Goal: Transaction & Acquisition: Book appointment/travel/reservation

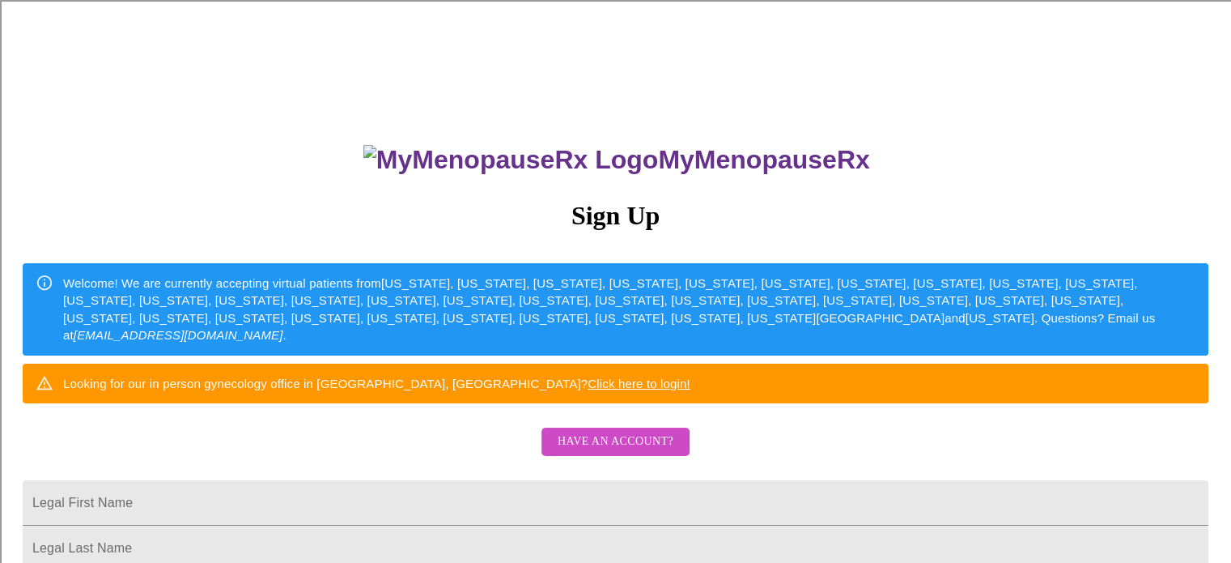
click at [922, 380] on div "MyMenopauseRx Sign Up Welcome! We are currently accepting virtual patients from…" at bounding box center [615, 343] width 1218 height 675
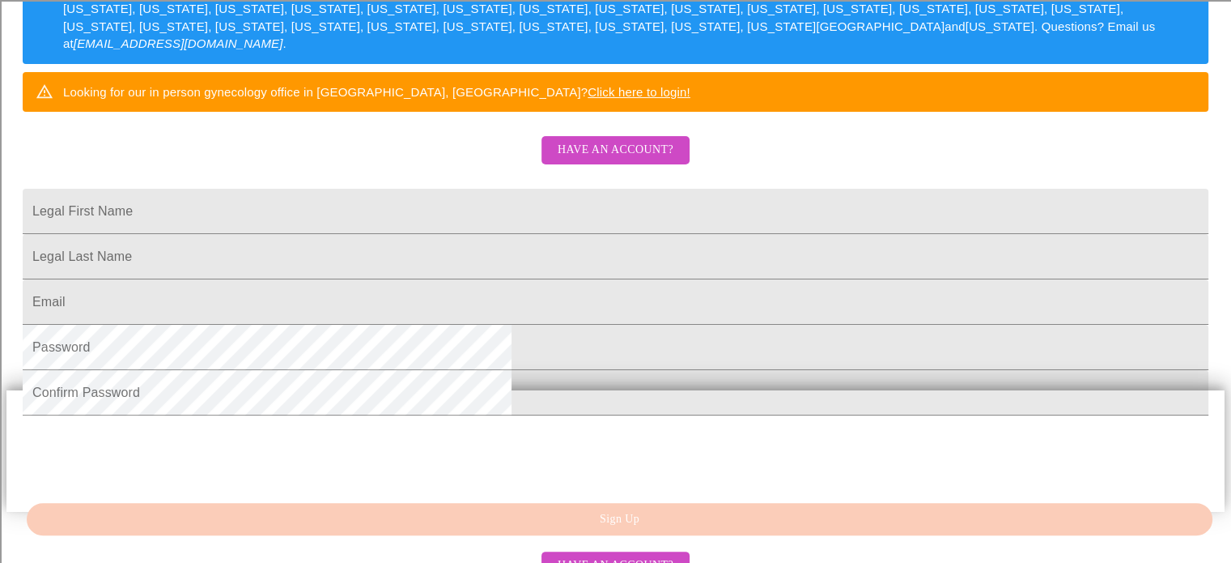
scroll to position [324, 0]
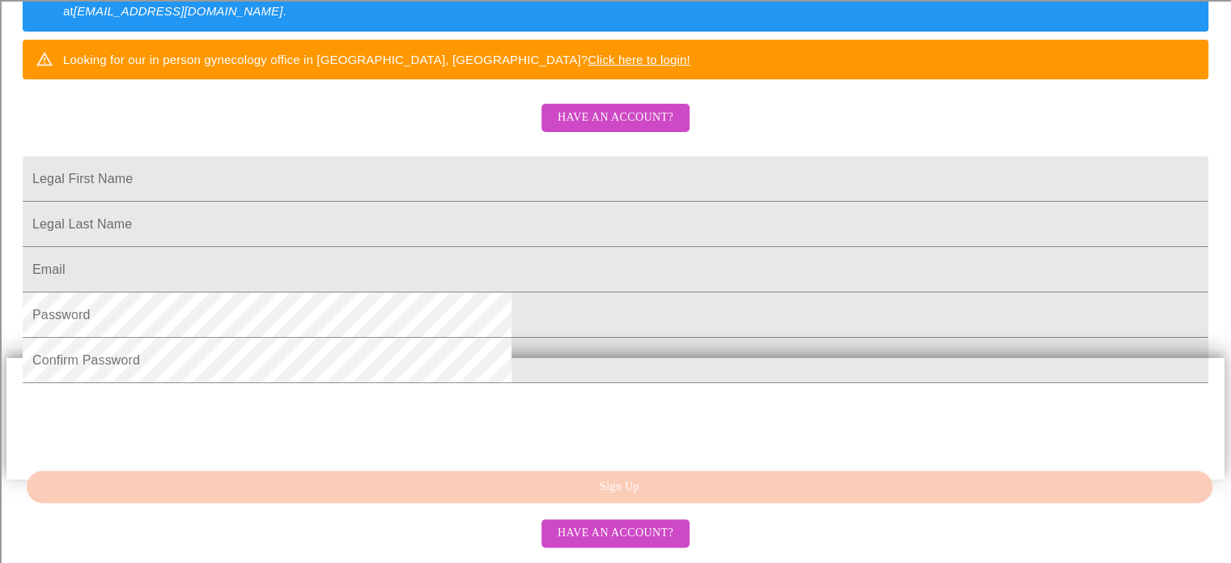
click at [636, 128] on span "Have an account?" at bounding box center [616, 118] width 116 height 20
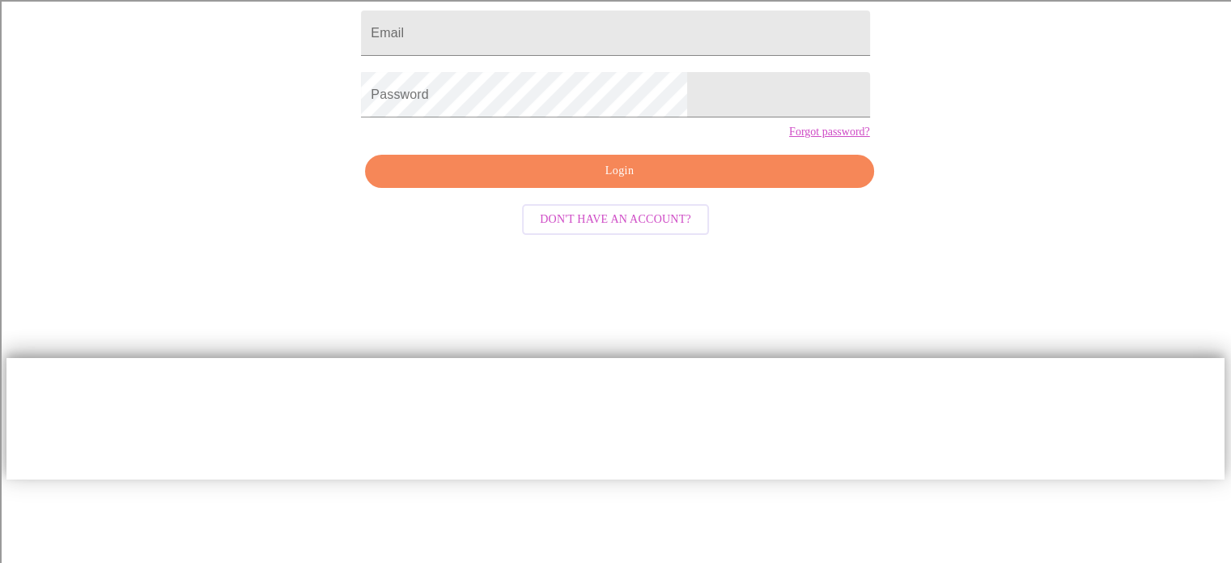
scroll to position [31, 0]
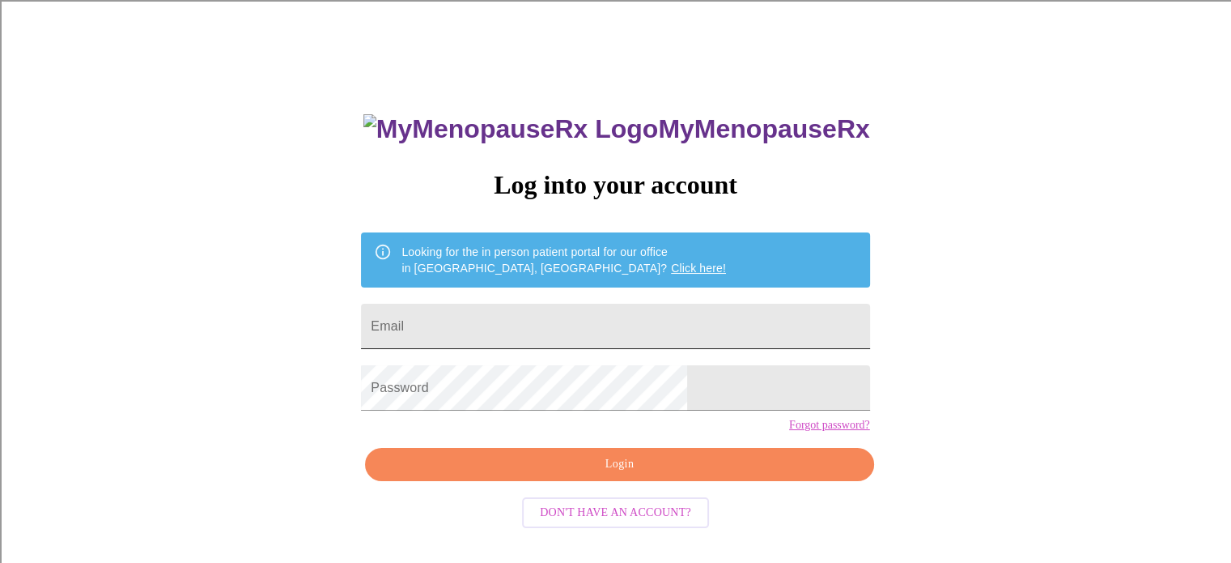
click at [552, 316] on input "Email" at bounding box center [615, 326] width 508 height 45
type input "[EMAIL_ADDRESS][DOMAIN_NAME]"
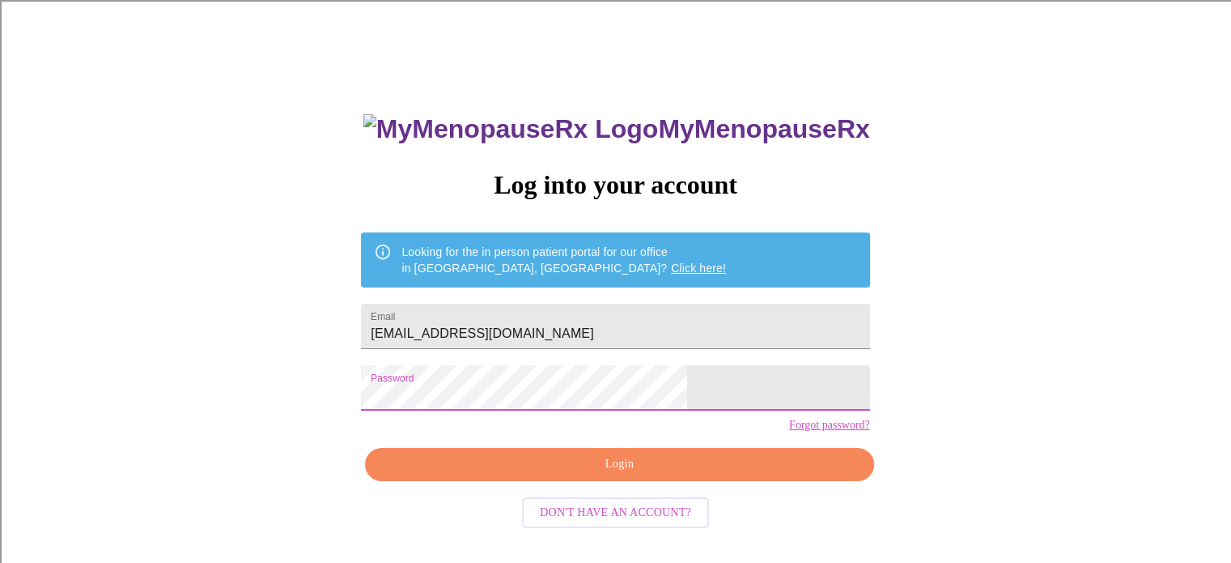
click at [625, 474] on span "Login" at bounding box center [619, 464] width 471 height 20
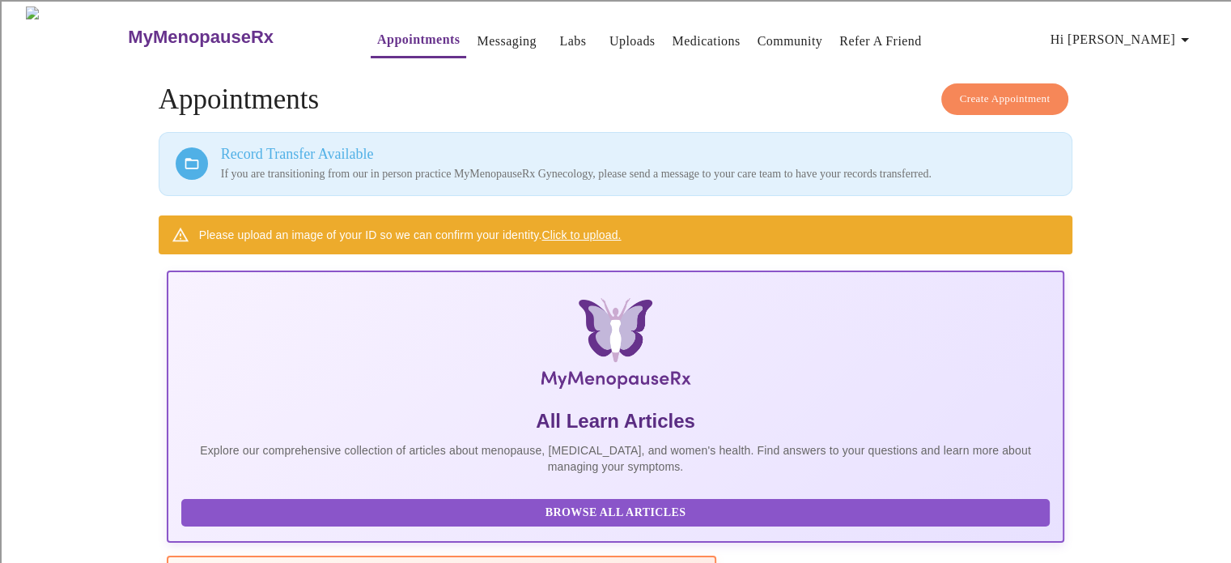
click at [477, 33] on link "Messaging" at bounding box center [506, 41] width 59 height 23
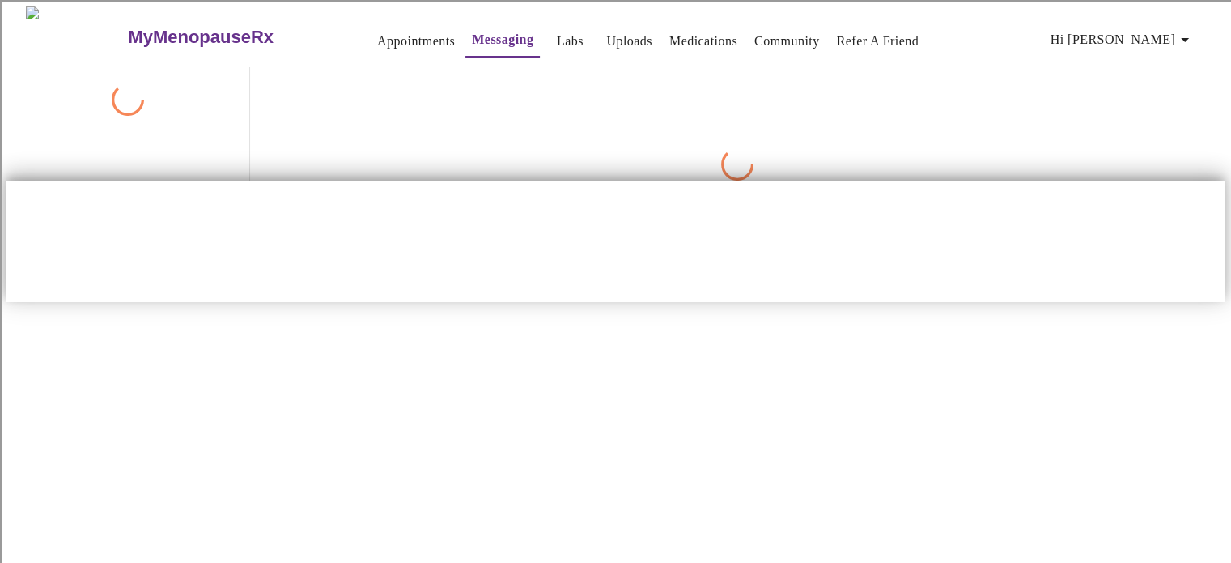
scroll to position [61, 0]
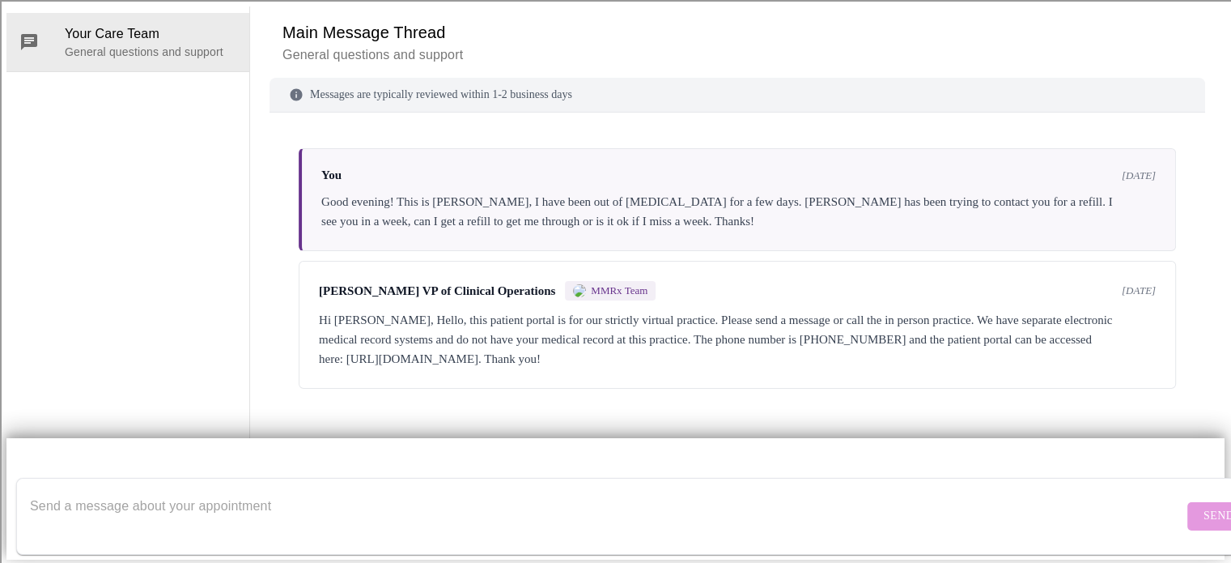
click at [274, 239] on div "You [DATE] Good evening! This is [PERSON_NAME], I have been out of [MEDICAL_DAT…" at bounding box center [738, 252] width 936 height 241
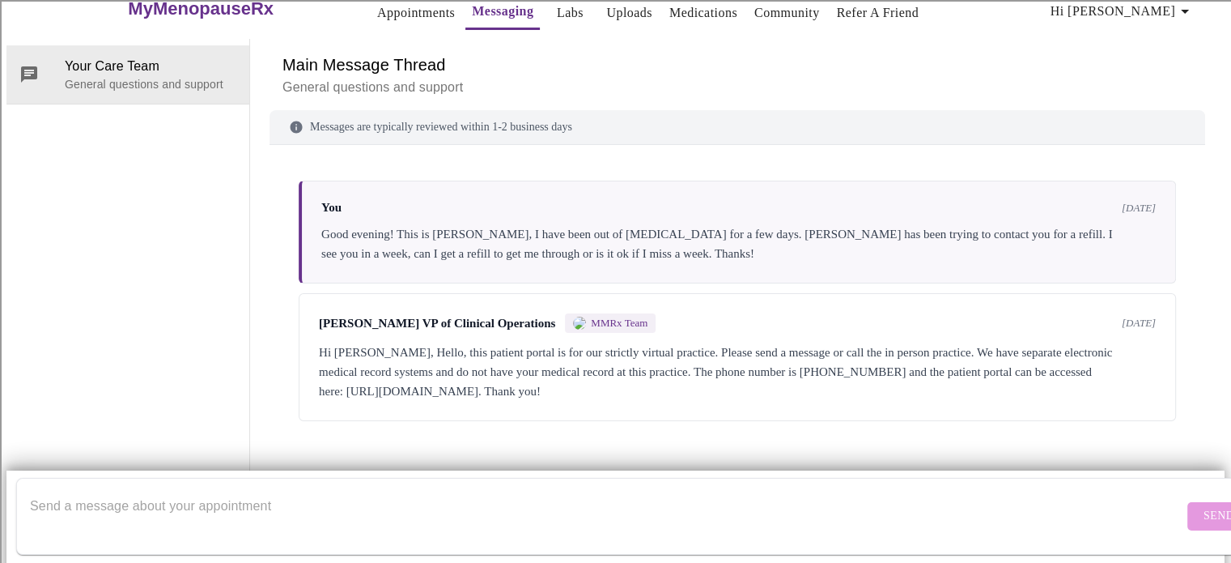
scroll to position [0, 0]
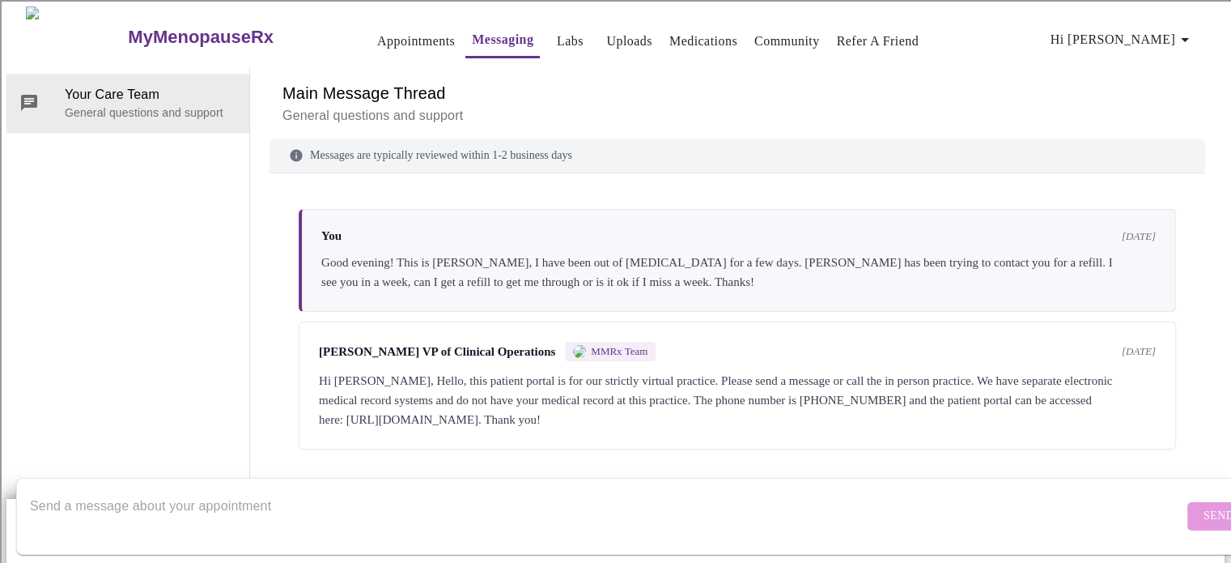
click at [377, 32] on link "Appointments" at bounding box center [416, 41] width 78 height 23
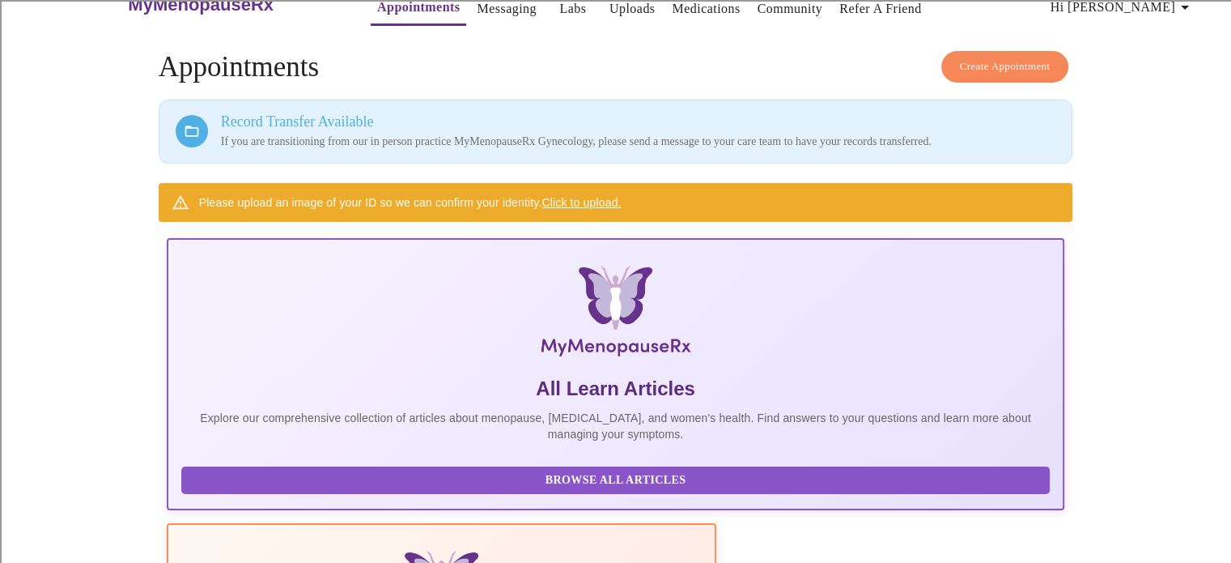
click at [992, 57] on span "Create Appointment" at bounding box center [1005, 66] width 91 height 19
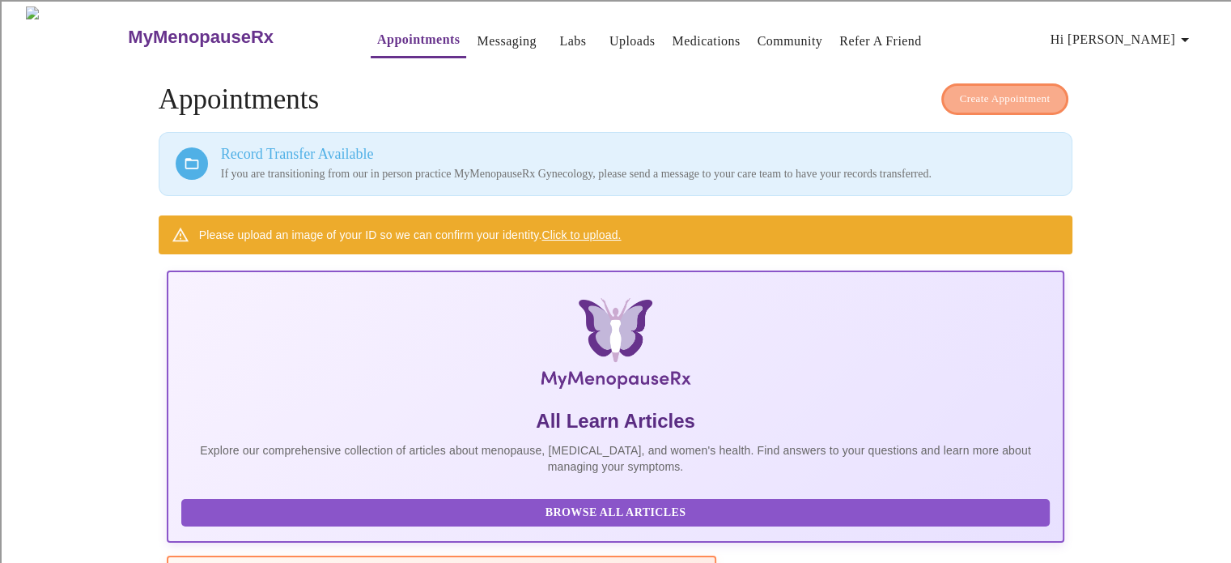
click at [995, 94] on span "Create Appointment" at bounding box center [1005, 99] width 91 height 19
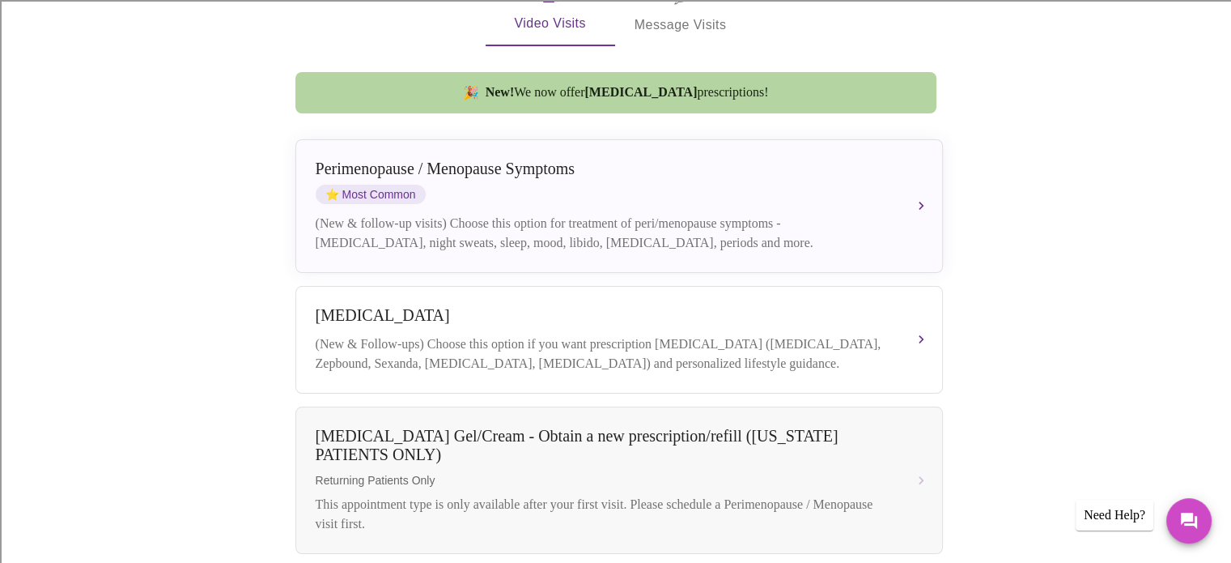
scroll to position [389, 0]
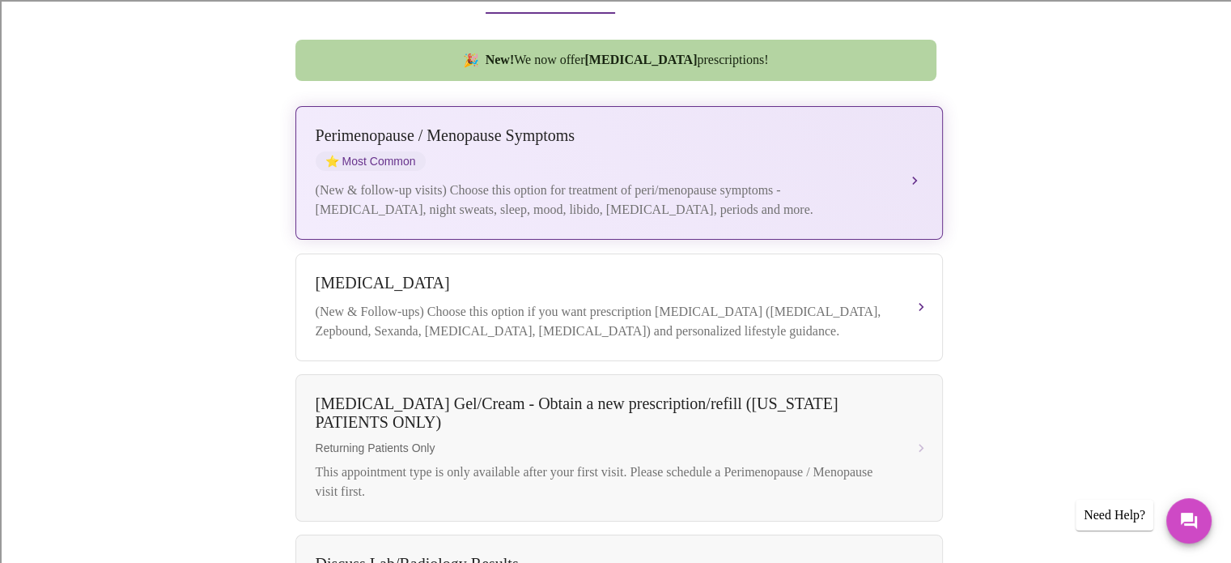
click at [906, 155] on button "[MEDICAL_DATA] / Menopause Symptoms ⭐ Most Common (New & follow-up visits) Choo…" at bounding box center [619, 173] width 648 height 134
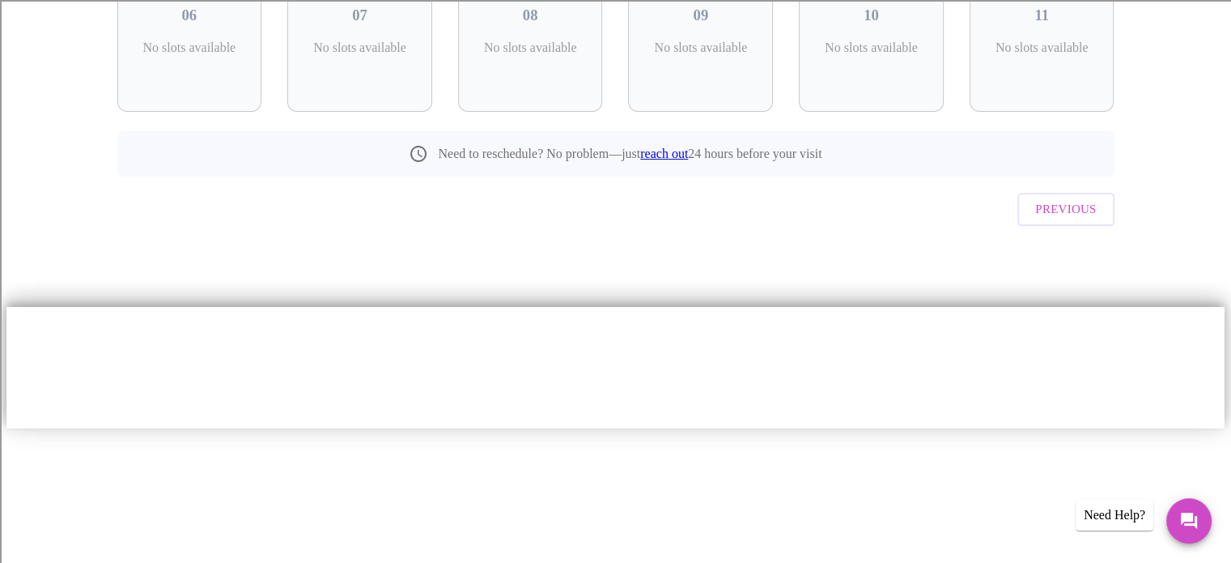
scroll to position [72, 0]
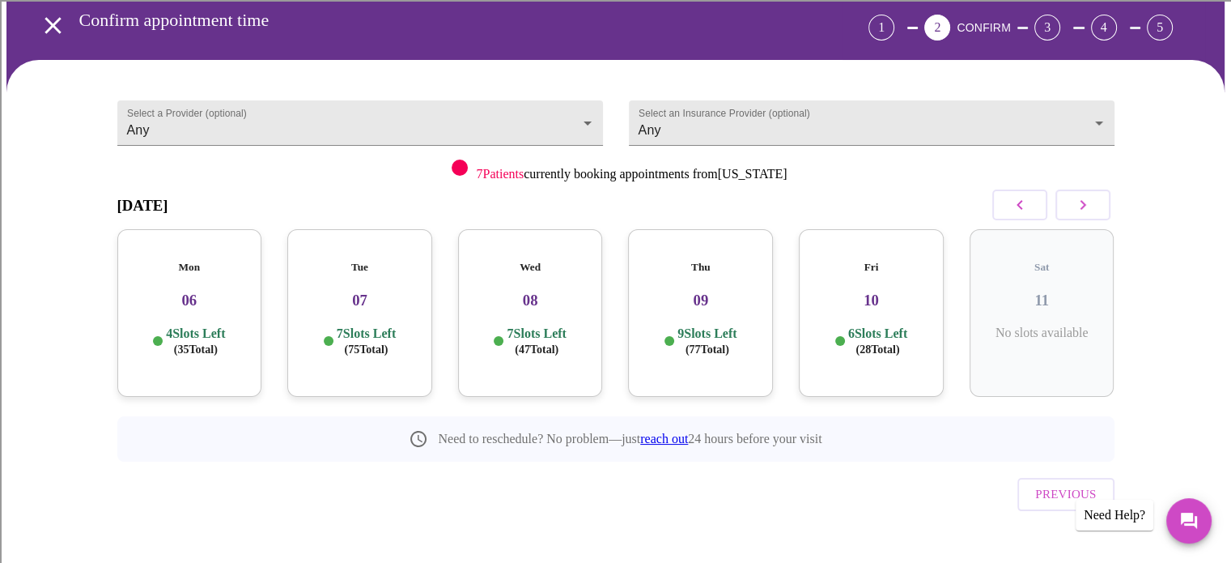
click at [874, 182] on div "[DATE]" at bounding box center [615, 205] width 997 height 48
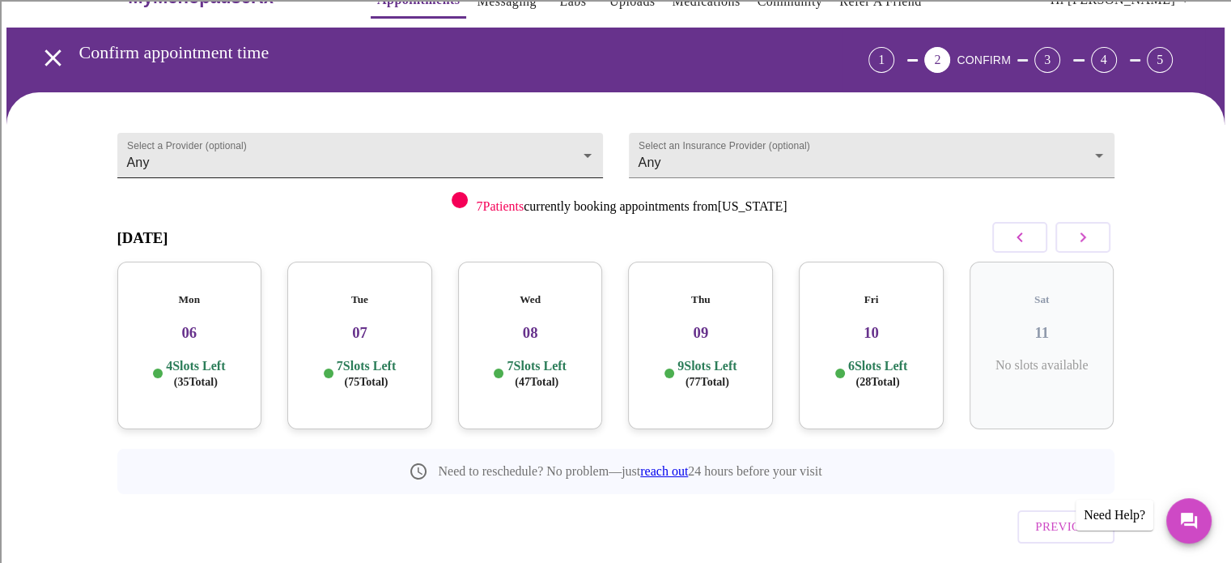
click at [586, 145] on body "MyMenopauseRx Appointments Messaging Labs Uploads Medications Community Refer a…" at bounding box center [615, 358] width 1218 height 782
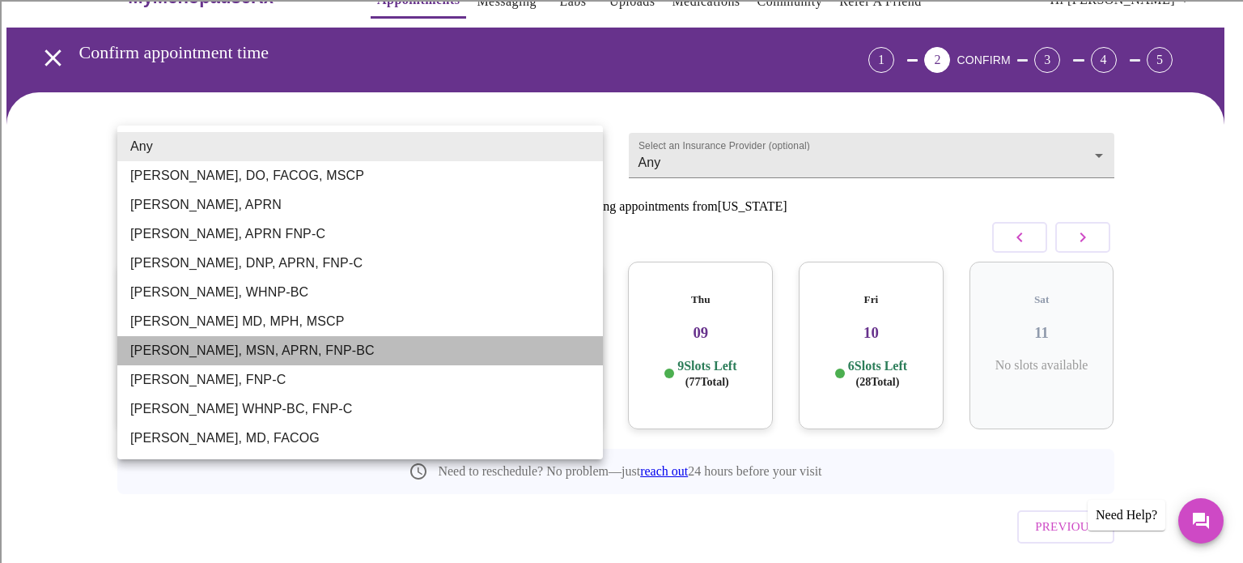
click at [294, 348] on li "[PERSON_NAME], MSN, APRN, FNP-BC" at bounding box center [360, 350] width 486 height 29
type input "[PERSON_NAME], MSN, APRN, FNP-BC"
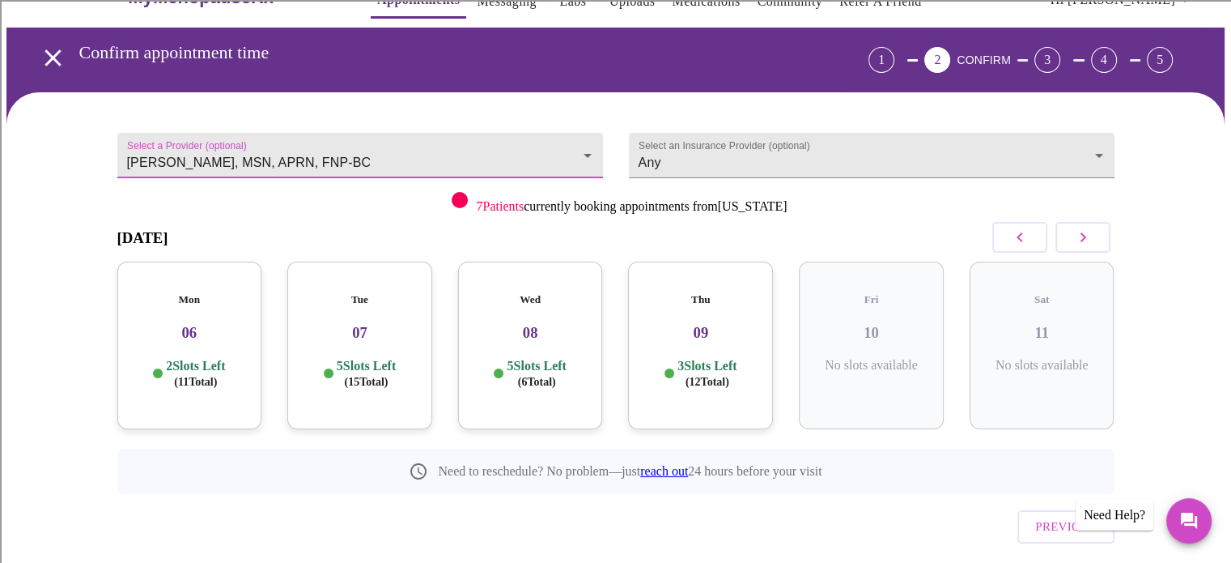
click at [721, 332] on div "Thu 09 3 Slots Left ( 12 Total)" at bounding box center [700, 345] width 145 height 168
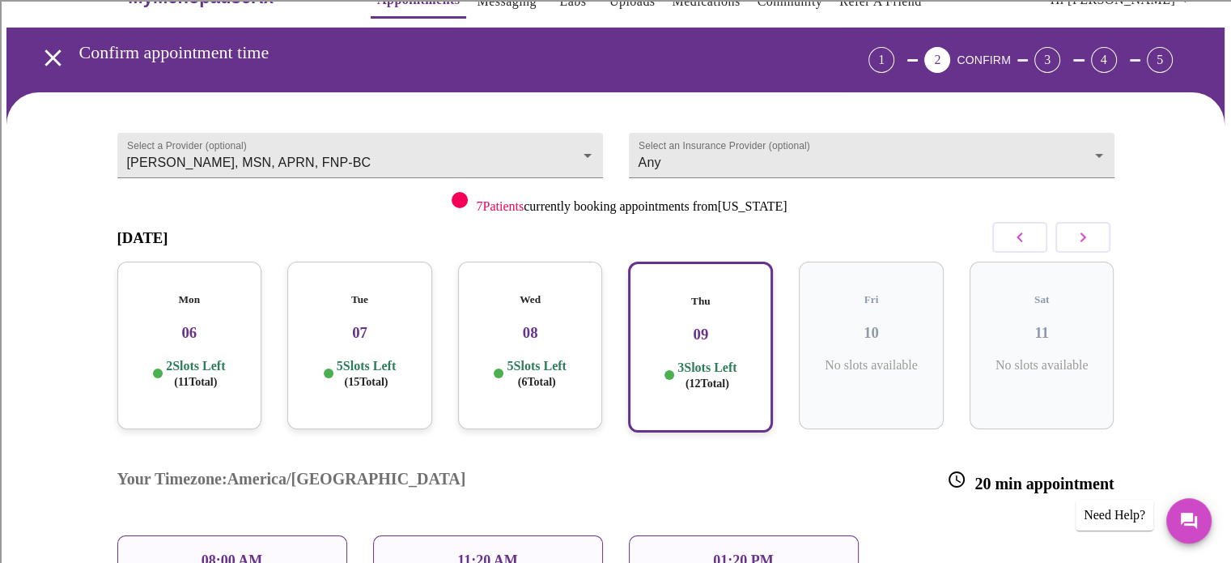
click at [871, 443] on div "Your Timezone: [GEOGRAPHIC_DATA]/[GEOGRAPHIC_DATA] 20 min appointment" at bounding box center [615, 481] width 1023 height 82
click at [546, 358] on p "5 Slots Left ( 6 Total)" at bounding box center [536, 374] width 59 height 32
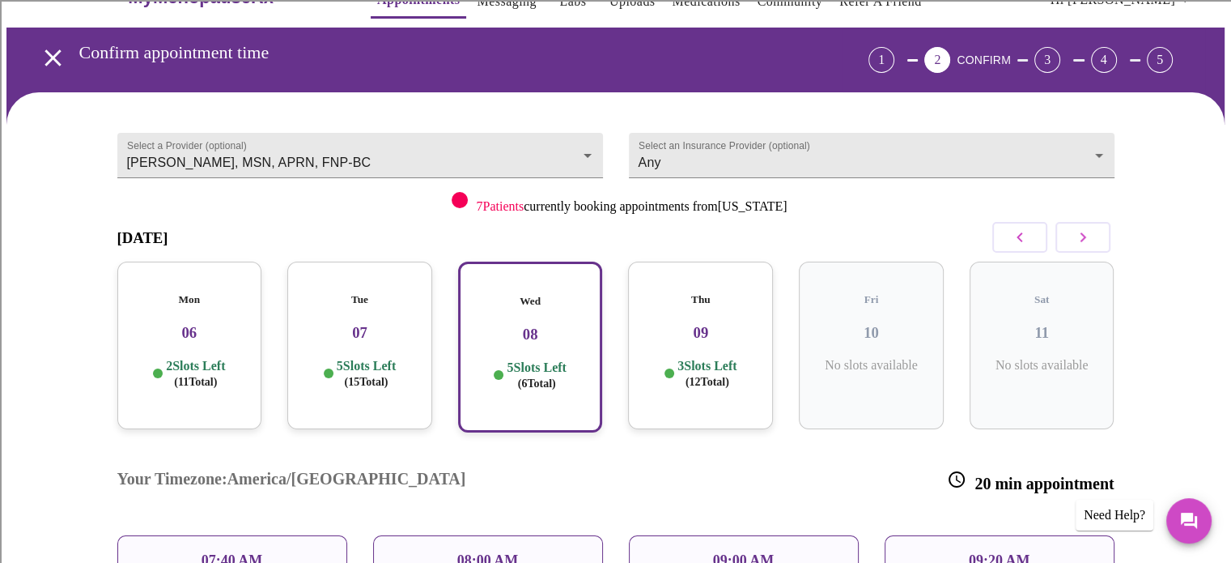
click at [613, 401] on div "Wed 08 5 Slots Left ( 6 Total)" at bounding box center [530, 346] width 171 height 197
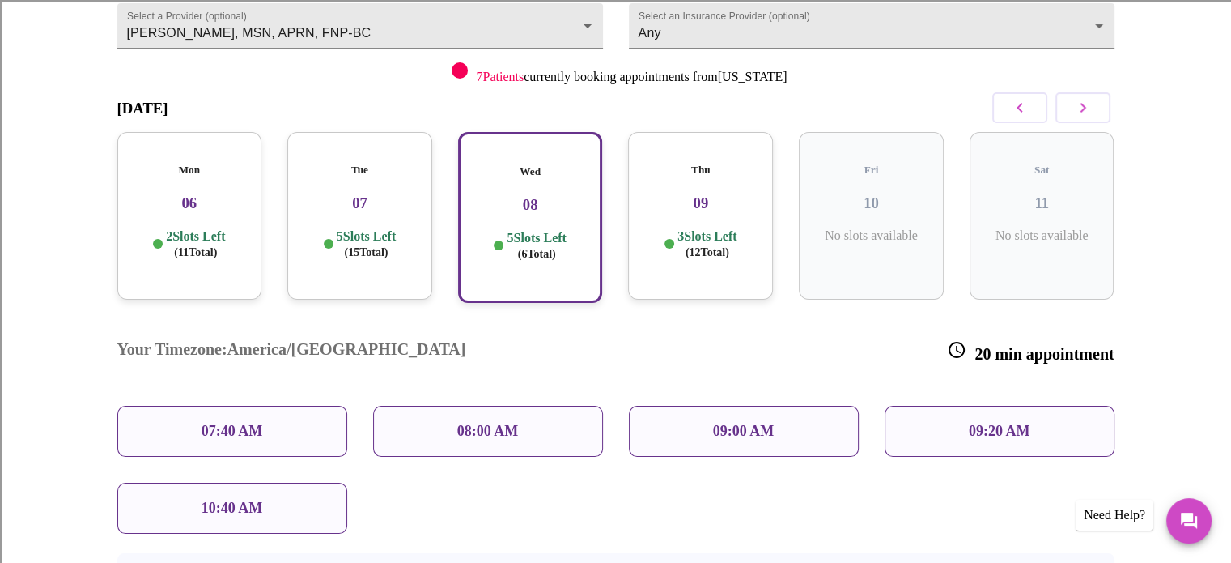
scroll to position [137, 0]
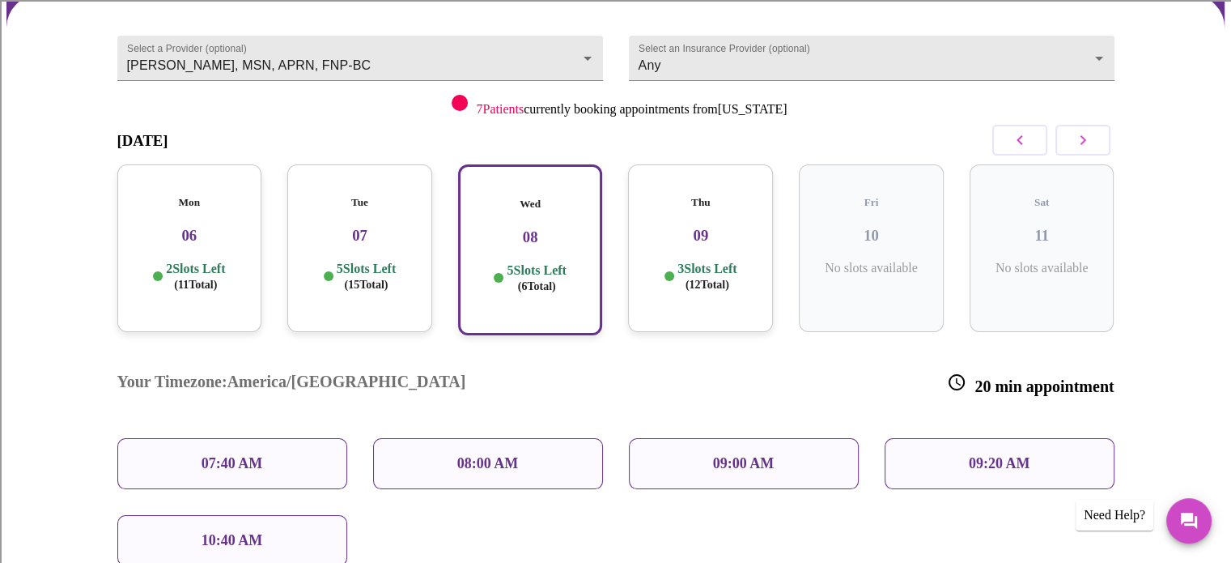
click at [759, 455] on p "09:00 AM" at bounding box center [744, 463] width 62 height 17
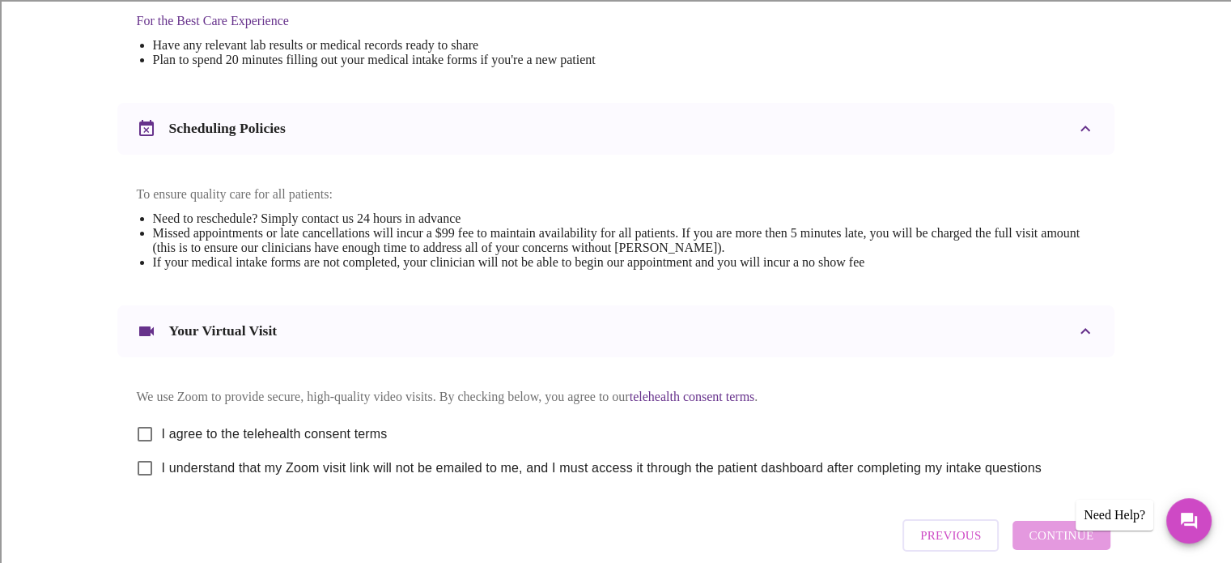
scroll to position [609, 0]
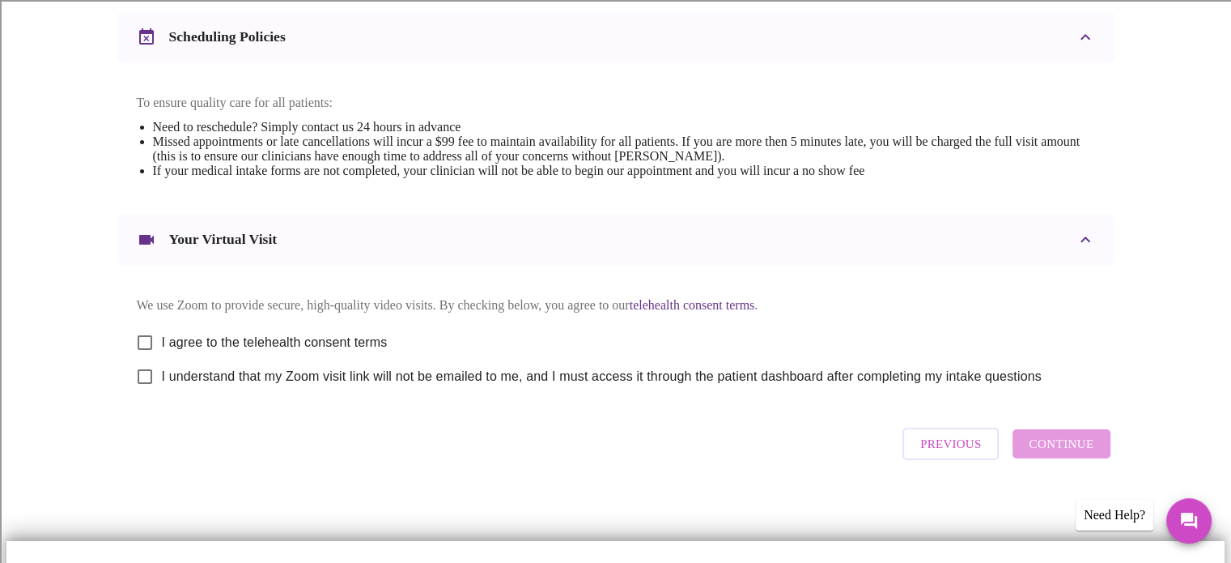
click at [146, 354] on input "I agree to the telehealth consent terms" at bounding box center [145, 342] width 34 height 34
checkbox input "true"
click at [145, 392] on input "I understand that my Zoom visit link will not be emailed to me, and I must acce…" at bounding box center [145, 376] width 34 height 34
checkbox input "true"
click at [1059, 454] on span "Continue" at bounding box center [1061, 443] width 65 height 21
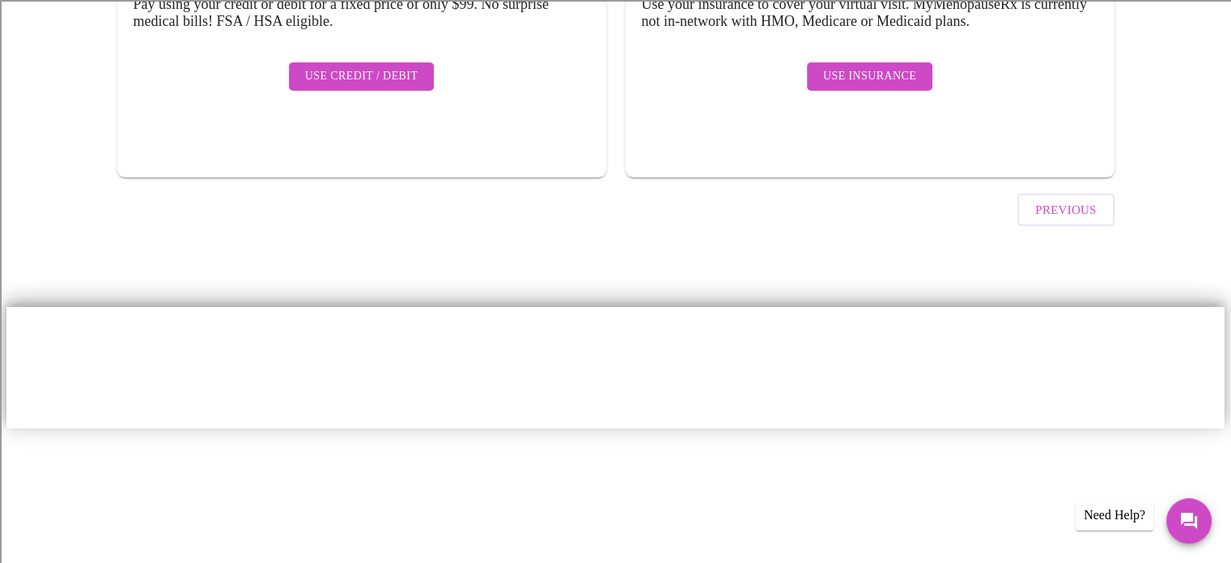
scroll to position [125, 0]
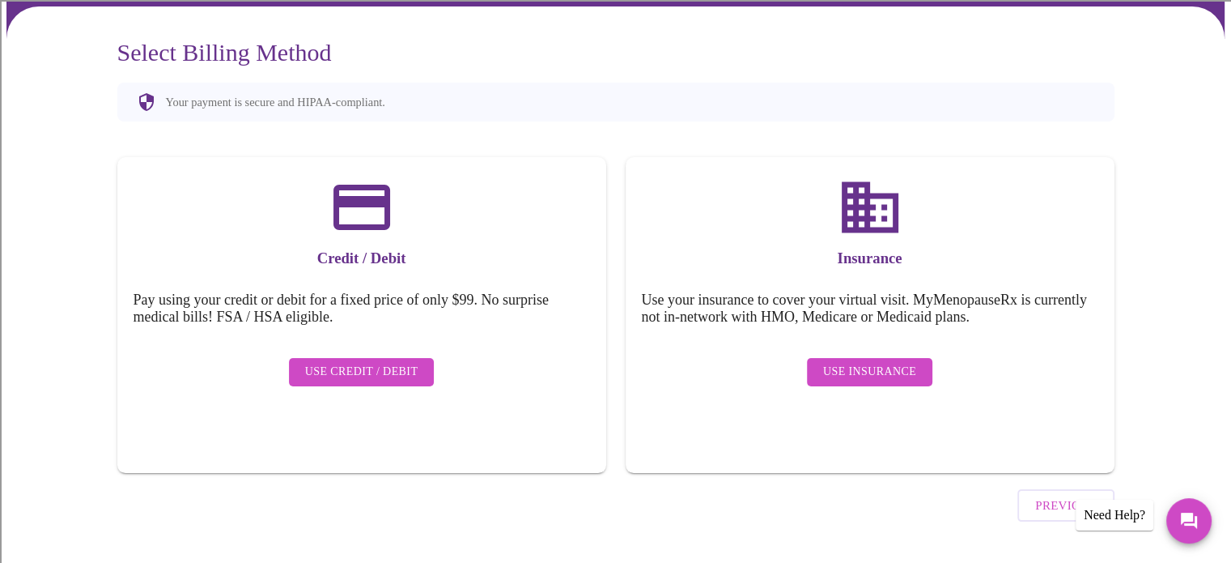
click at [1156, 313] on div "Select Billing Method Your payment is secure and HIPAA-compliant. Credit / Debi…" at bounding box center [615, 304] width 1218 height 596
click at [866, 362] on span "Use Insurance" at bounding box center [869, 372] width 93 height 20
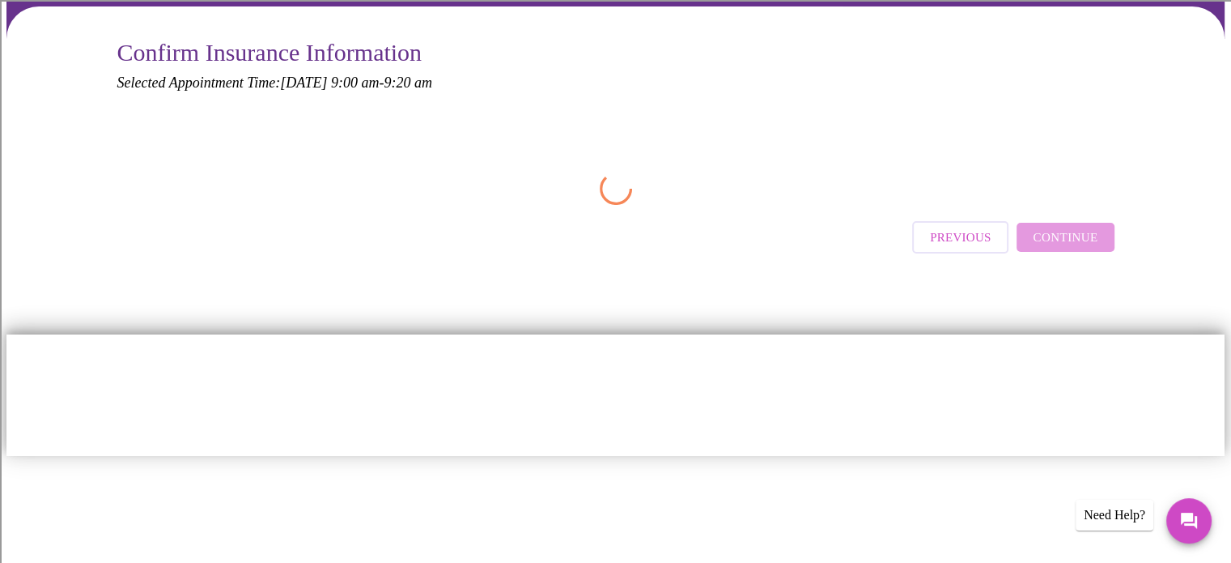
scroll to position [0, 0]
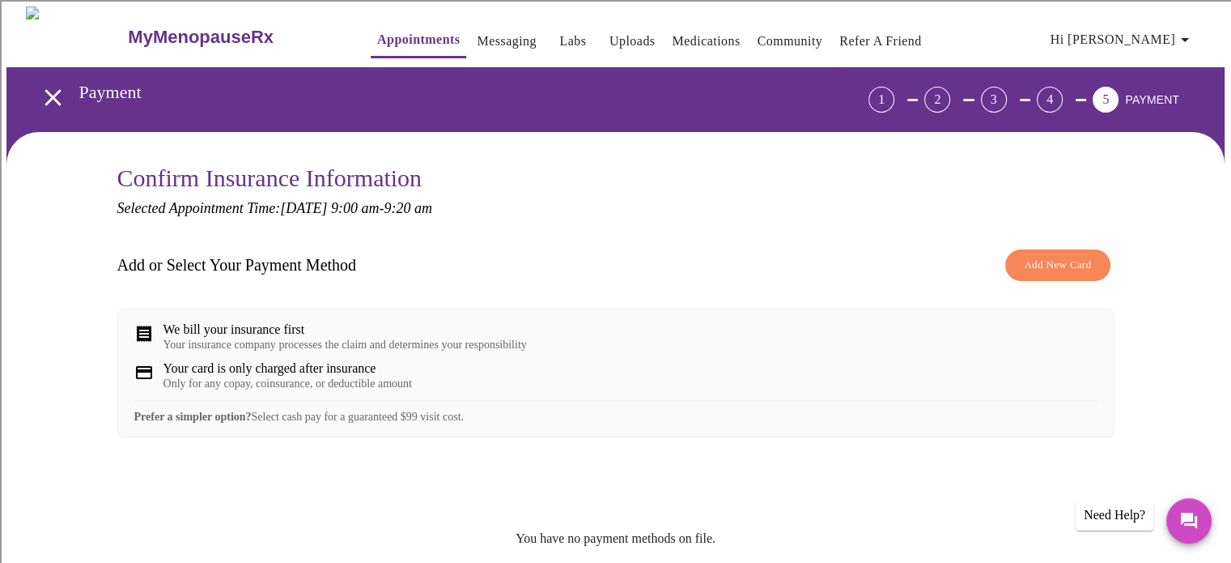
click at [763, 266] on div "Add or Select Your Payment Method Add New Card" at bounding box center [615, 265] width 997 height 48
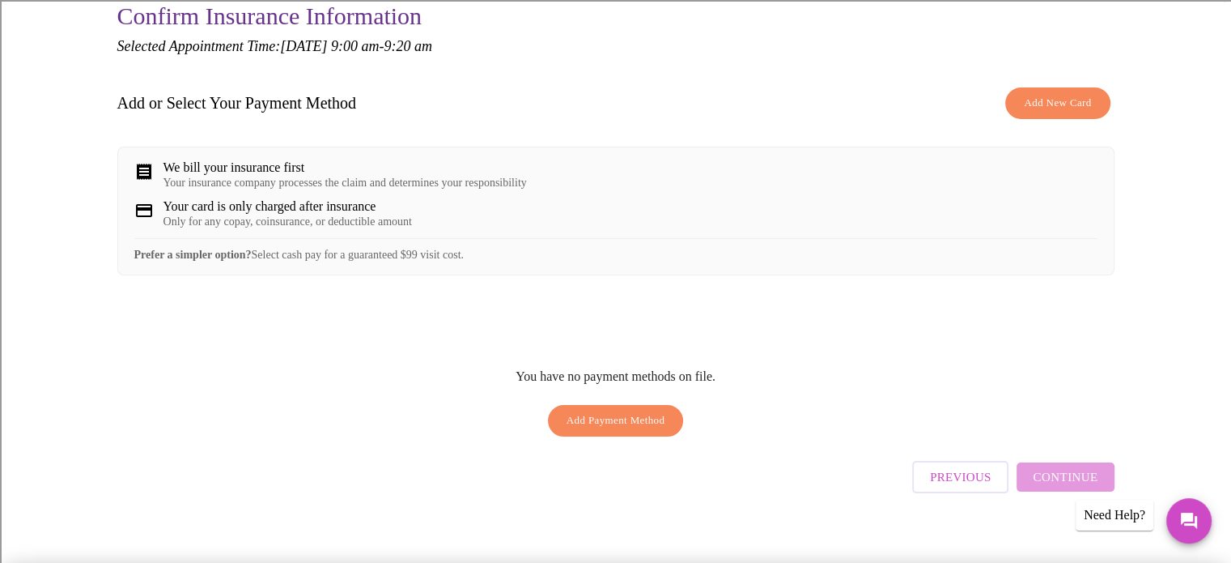
scroll to position [181, 0]
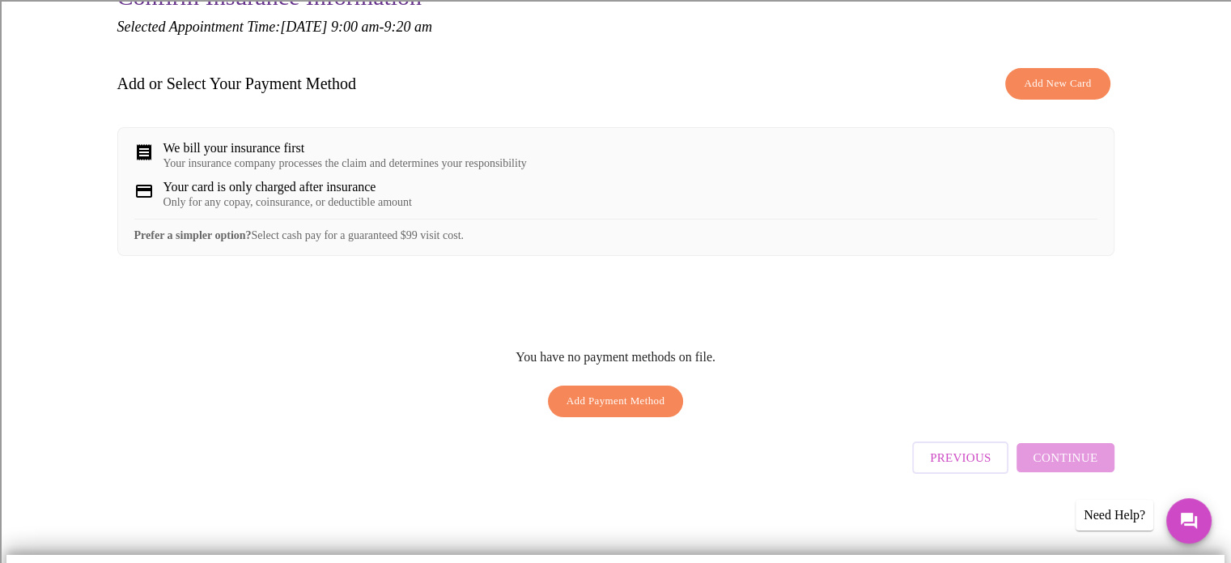
click at [732, 368] on div "You have no payment methods on file. Add Payment Method" at bounding box center [615, 381] width 997 height 88
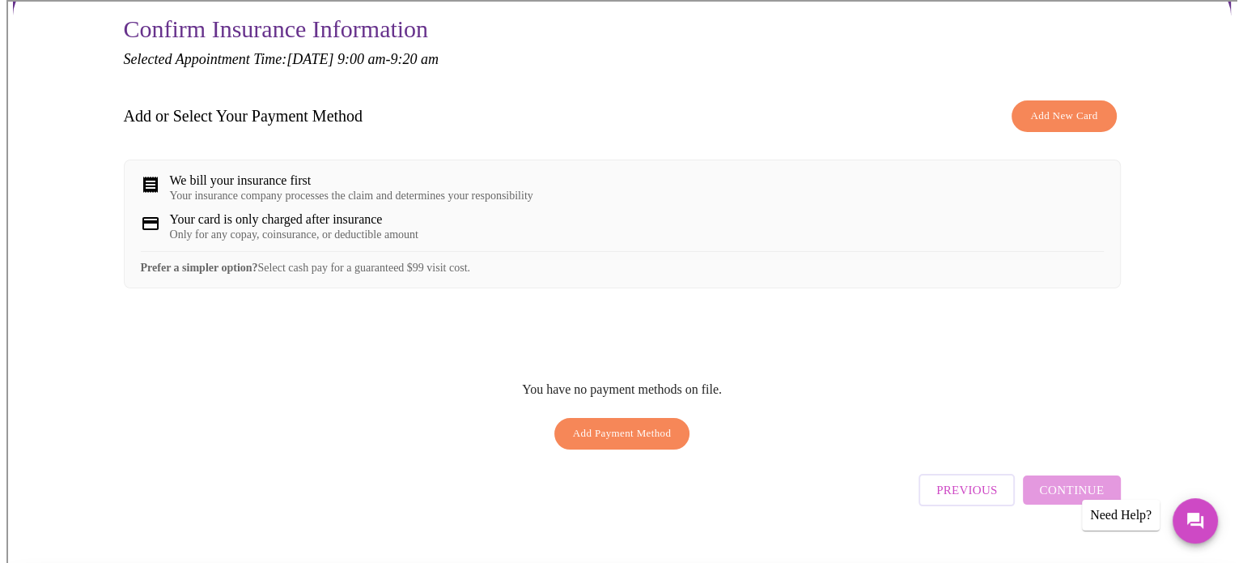
scroll to position [117, 0]
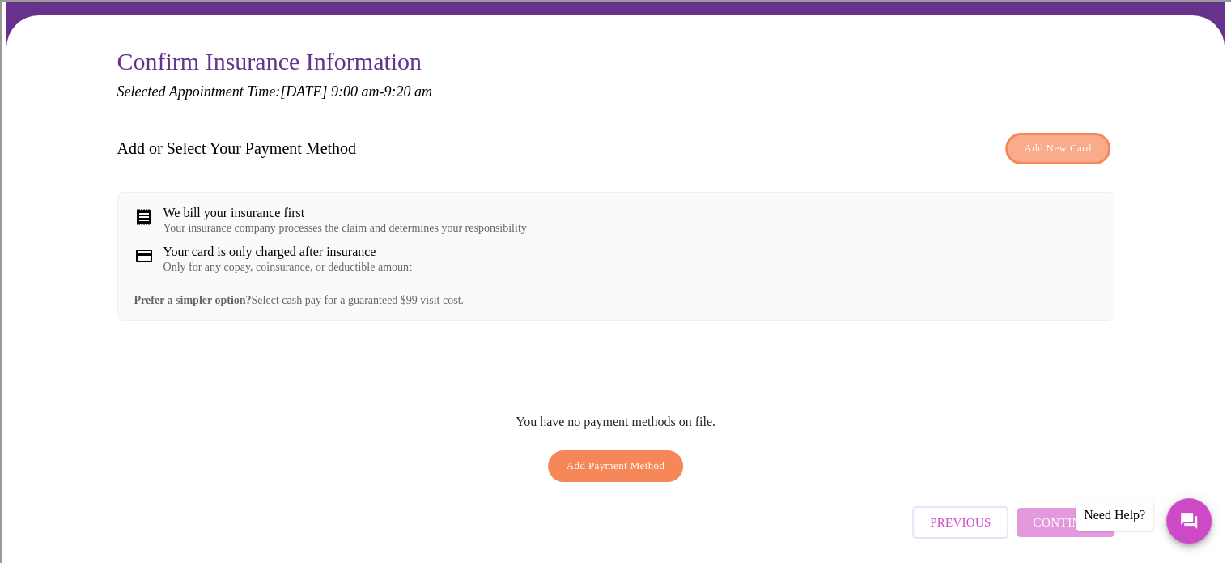
click at [1051, 143] on span "Add New Card" at bounding box center [1057, 148] width 67 height 19
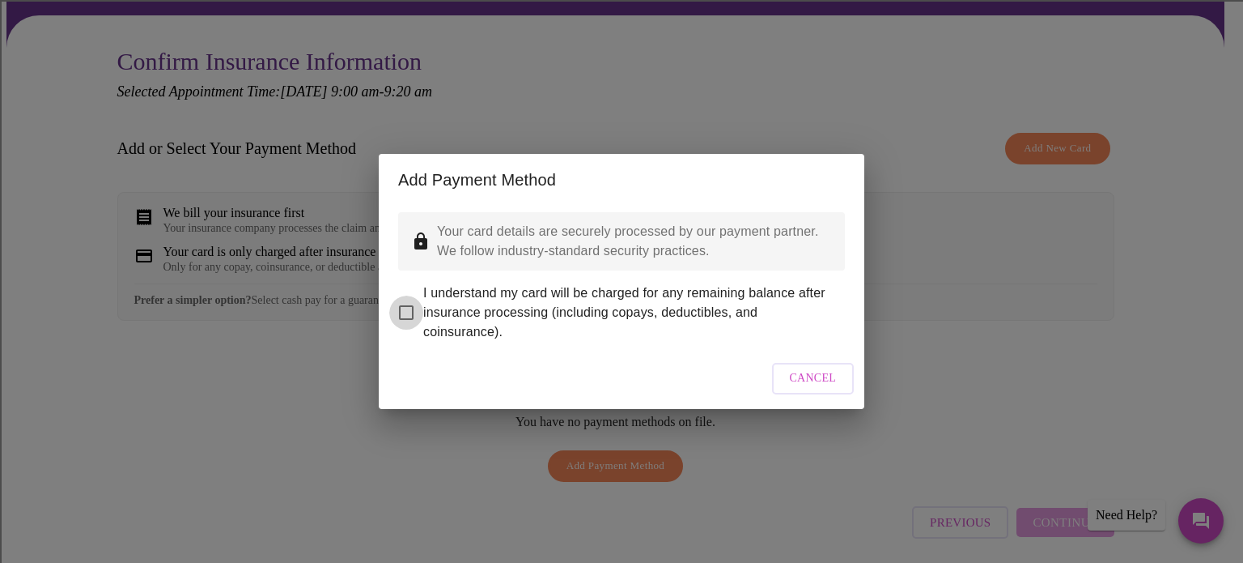
click at [410, 298] on input "I understand my card will be charged for any remaining balance after insurance …" at bounding box center [406, 312] width 34 height 34
checkbox input "true"
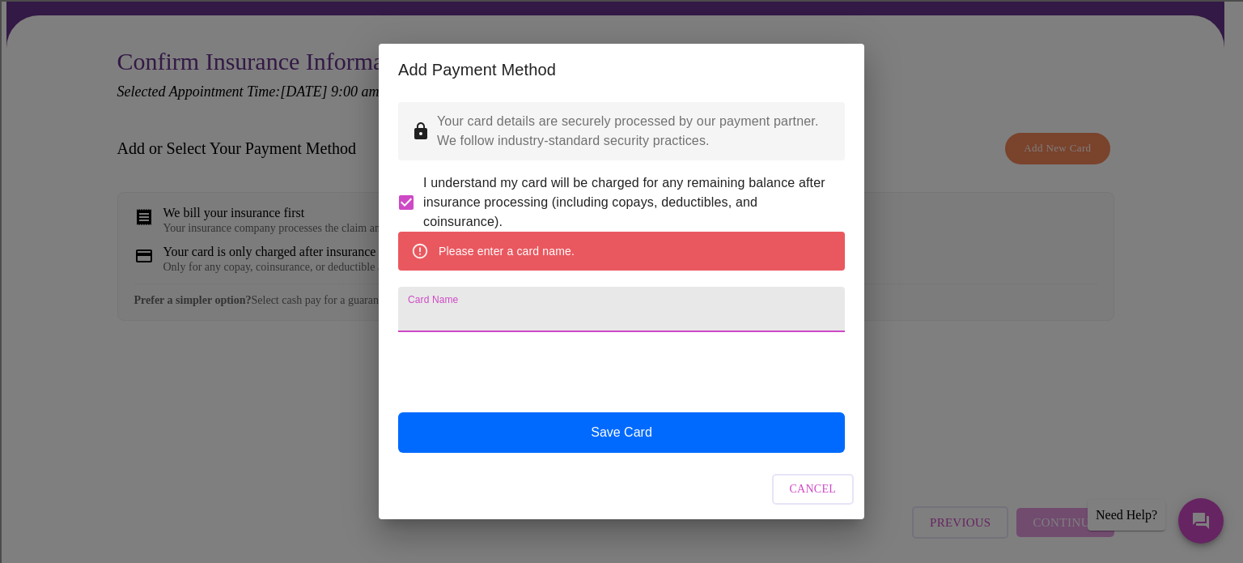
click at [524, 307] on input "Card Name" at bounding box center [621, 309] width 447 height 45
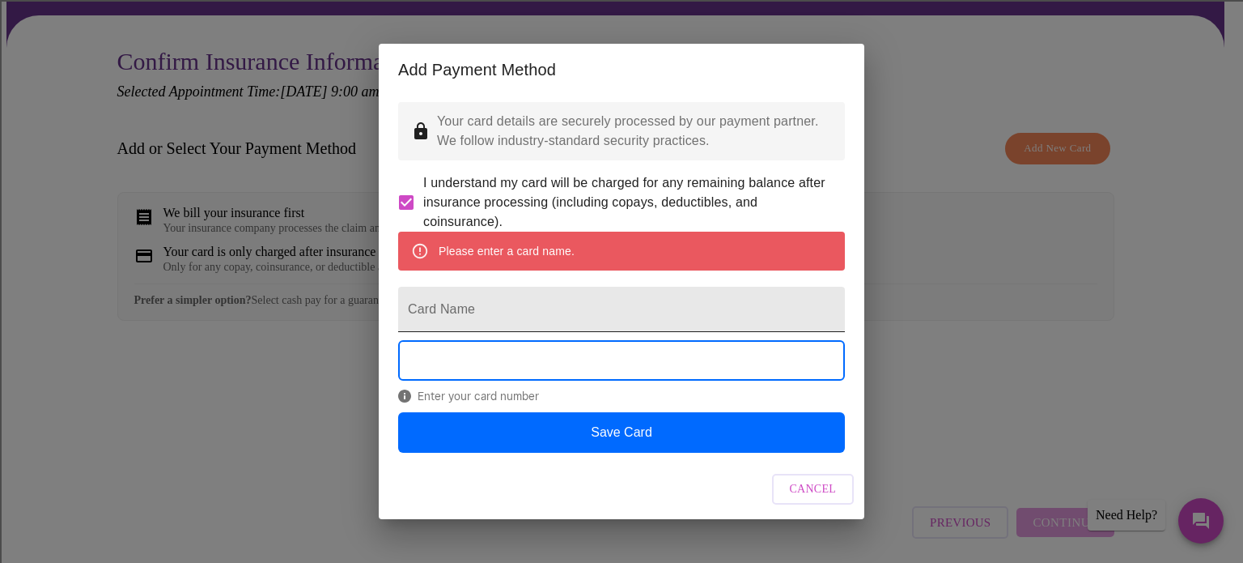
click at [472, 307] on input "Card Name" at bounding box center [621, 309] width 447 height 45
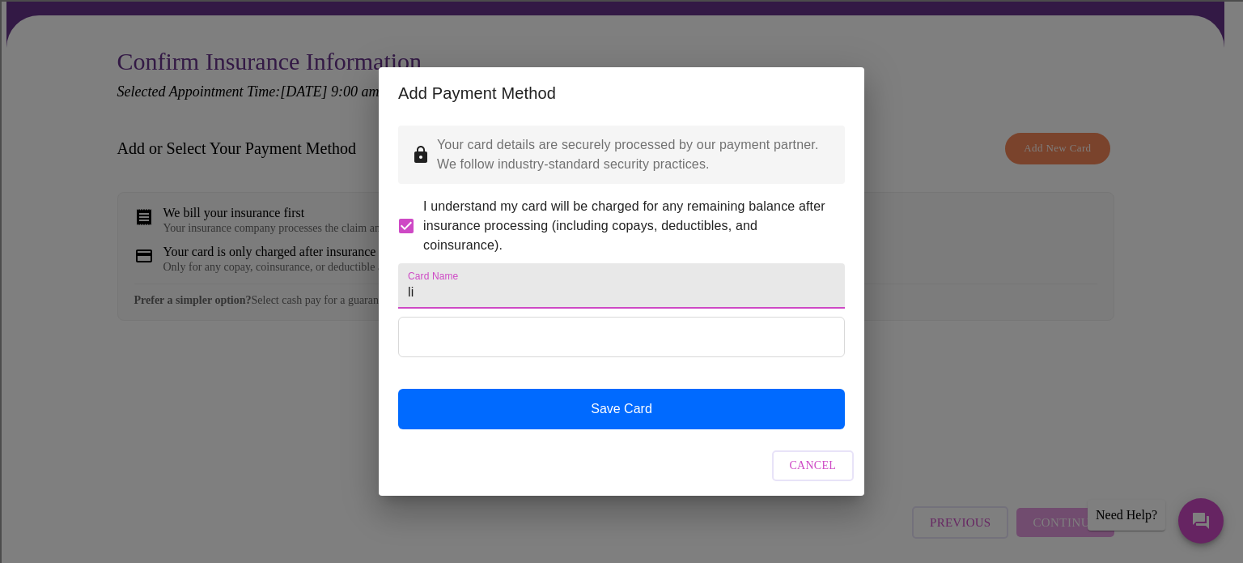
type input "l"
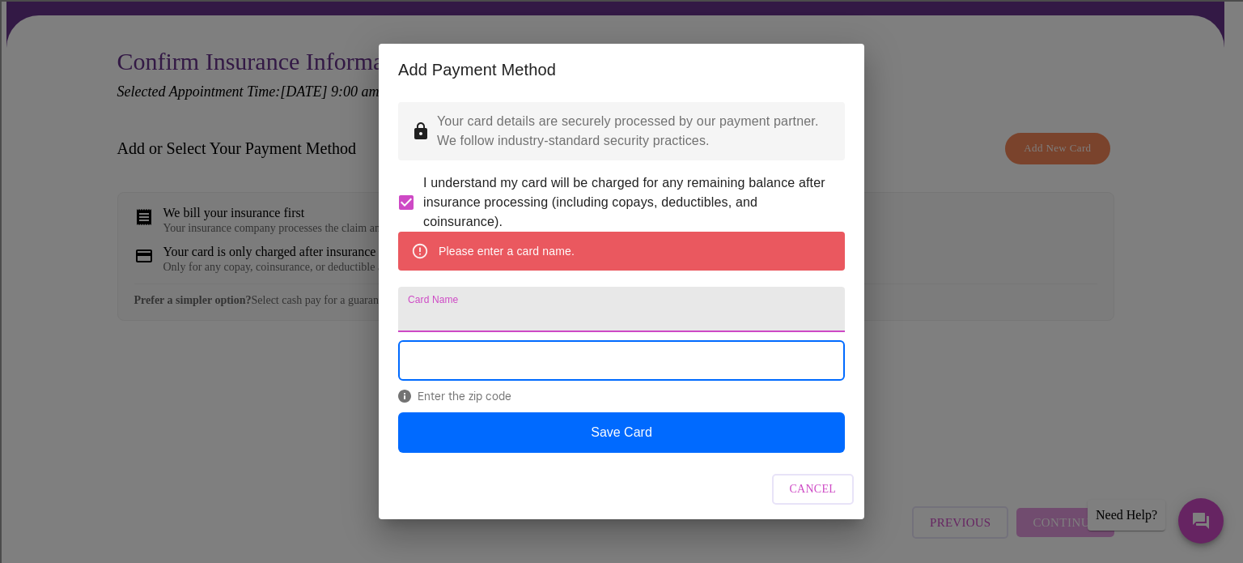
click at [491, 320] on input "Card Name" at bounding box center [621, 309] width 447 height 45
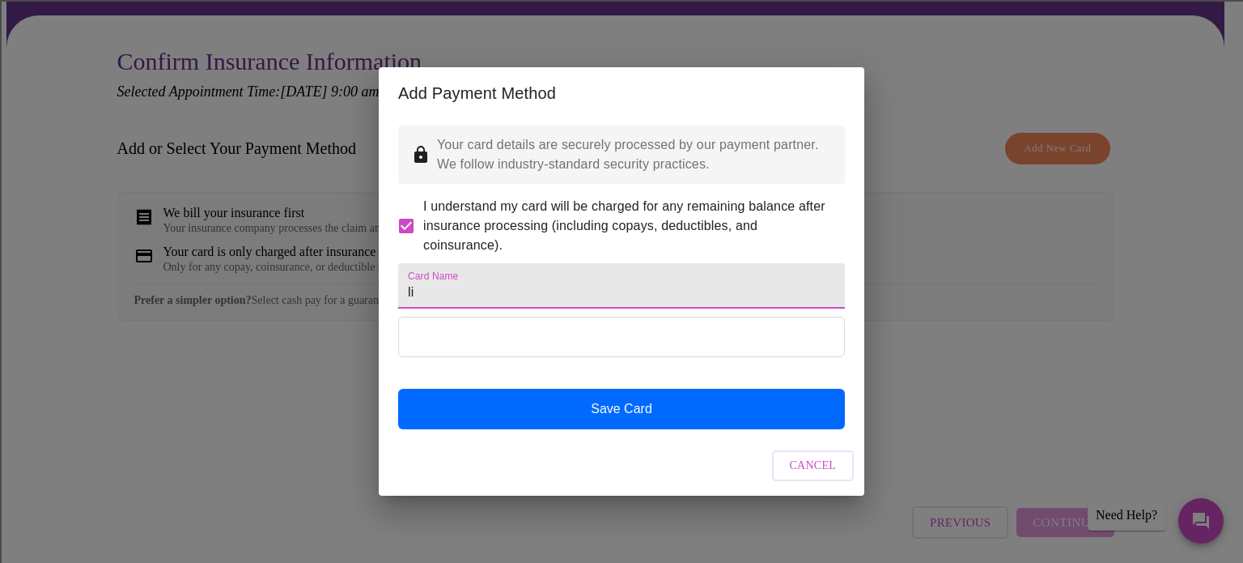
type input "l"
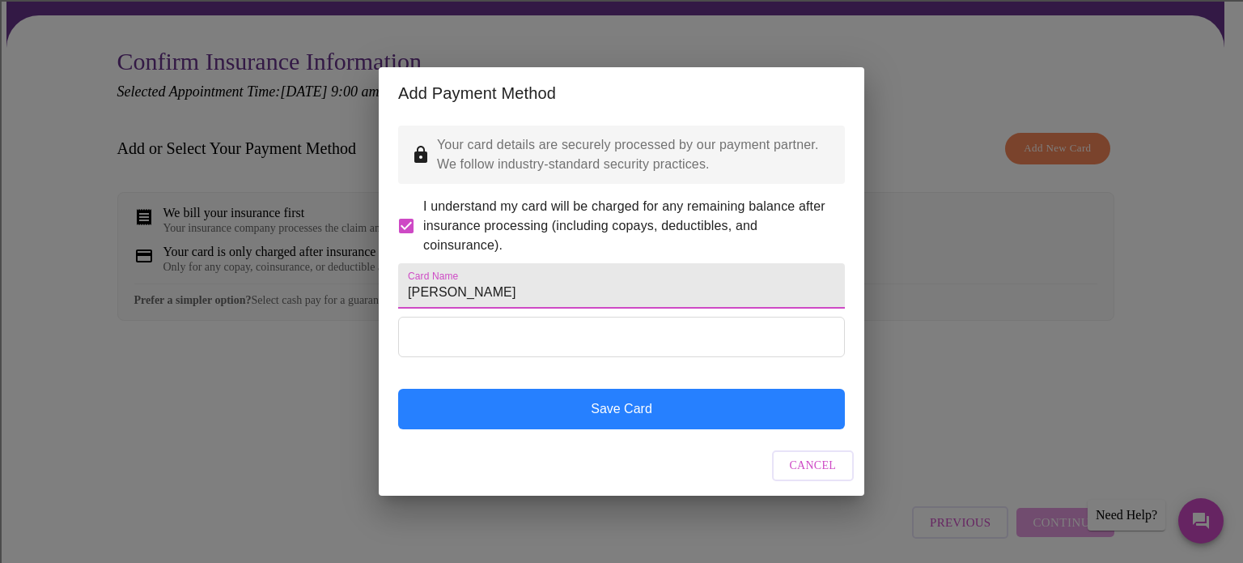
type input "[PERSON_NAME]"
click at [589, 423] on button "Save Card" at bounding box center [621, 409] width 447 height 40
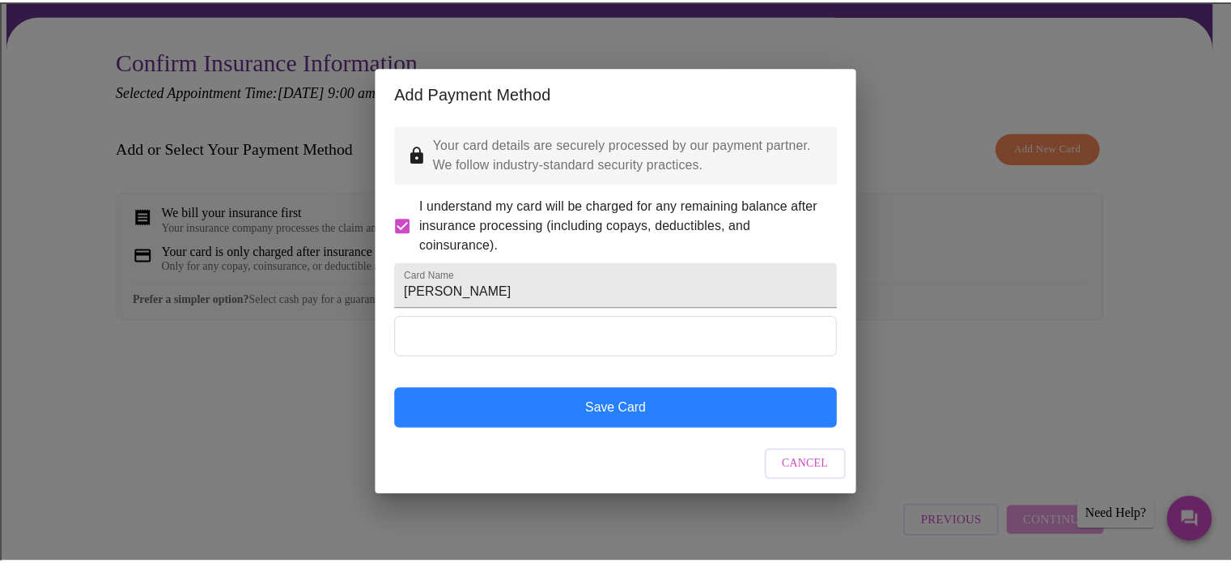
scroll to position [0, 0]
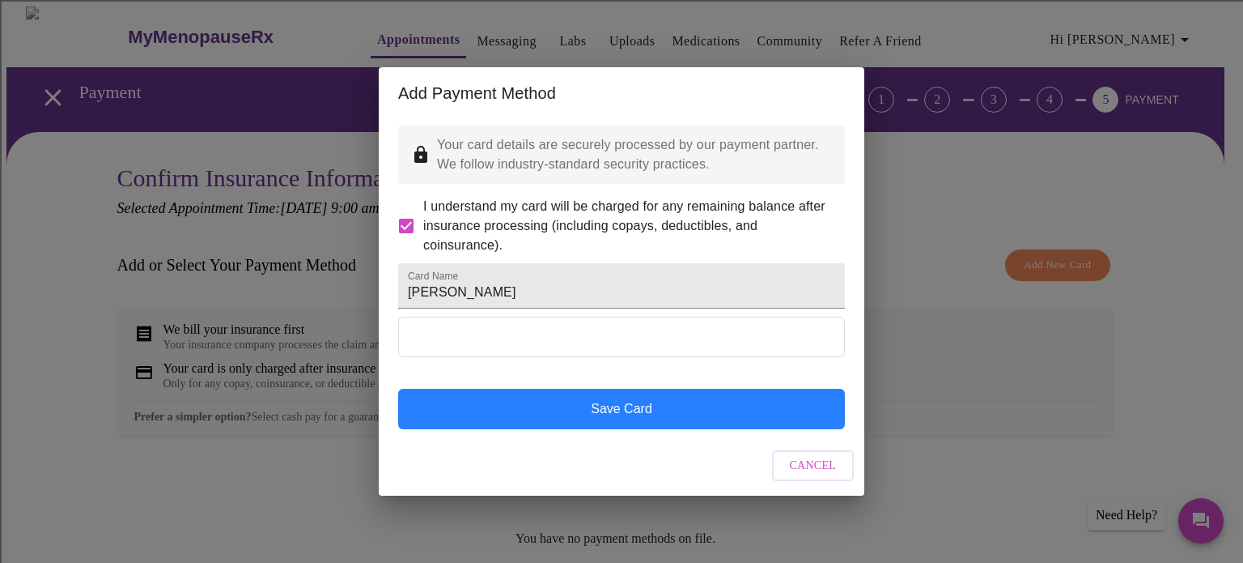
click at [638, 426] on button "Save Card" at bounding box center [621, 409] width 447 height 40
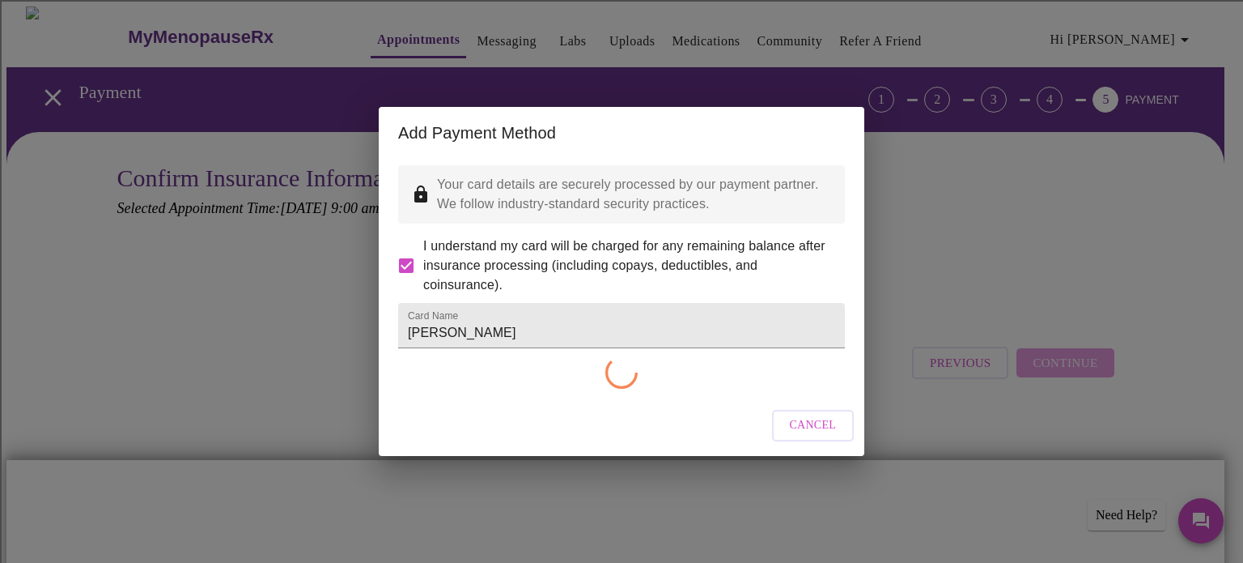
checkbox input "false"
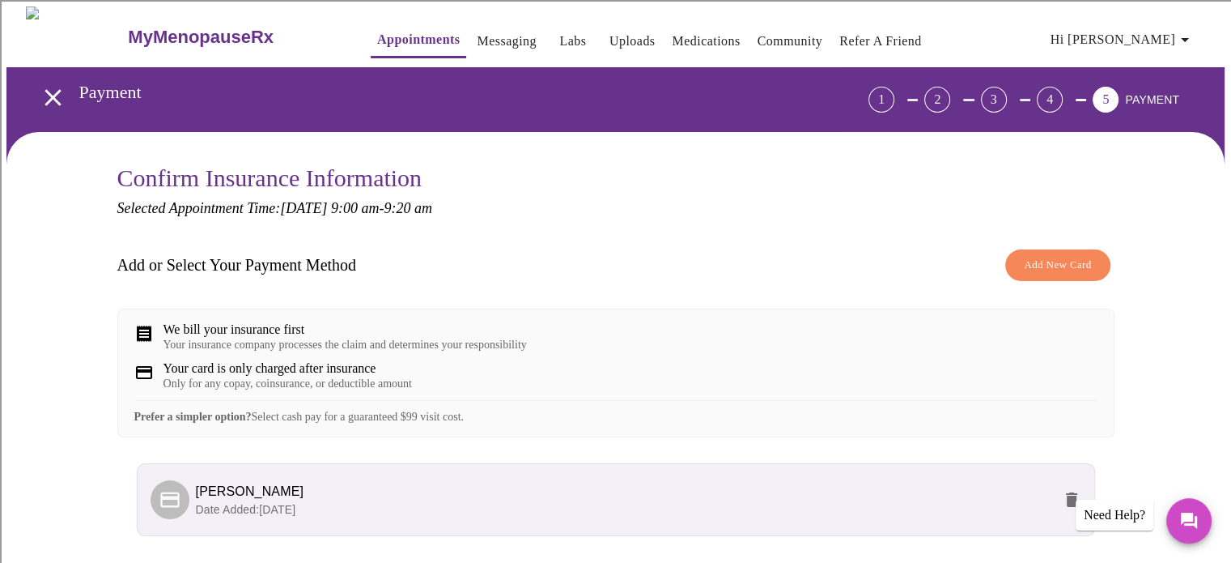
click at [1192, 326] on div "Confirm Insurance Information Selected Appointment Time: [DATE] 9:00 am - 9:20 …" at bounding box center [615, 408] width 1218 height 553
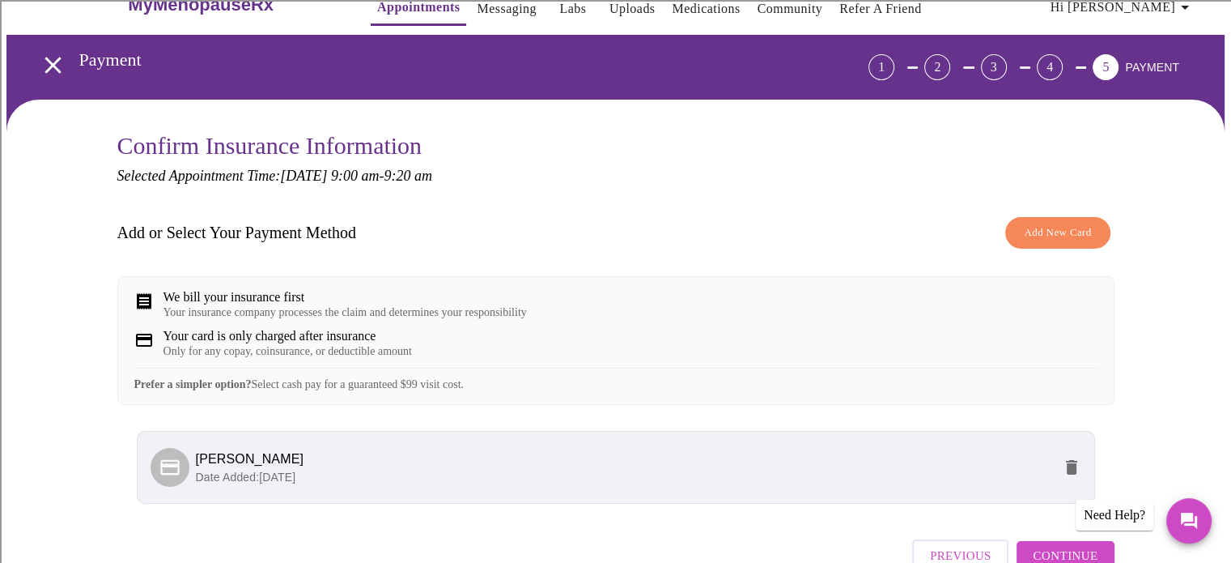
scroll to position [139, 0]
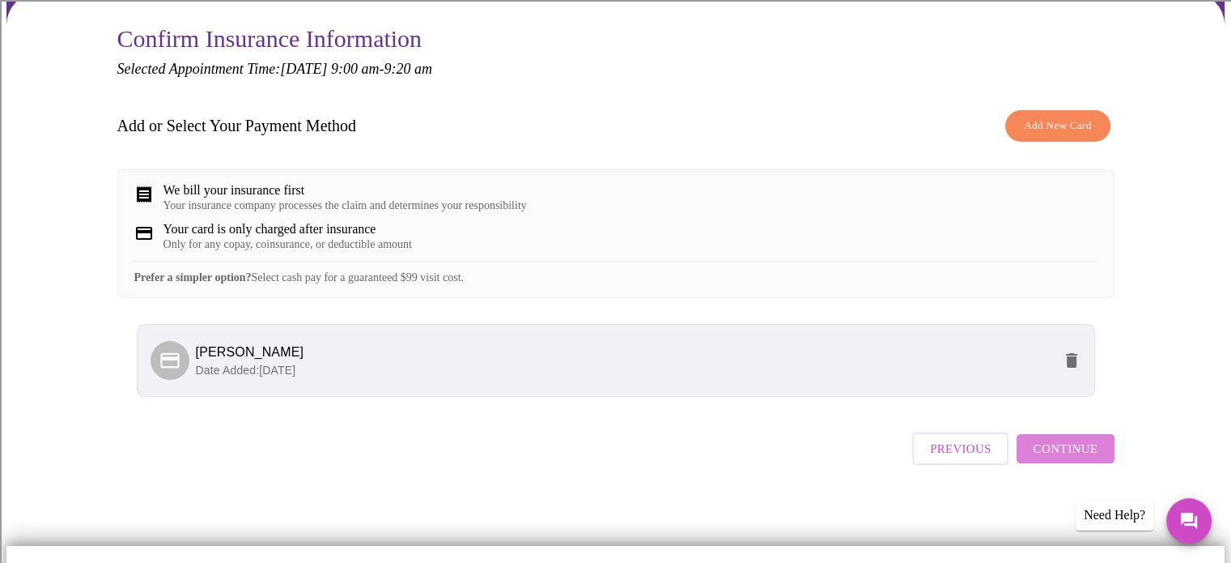
click at [1072, 459] on span "Continue" at bounding box center [1065, 448] width 65 height 21
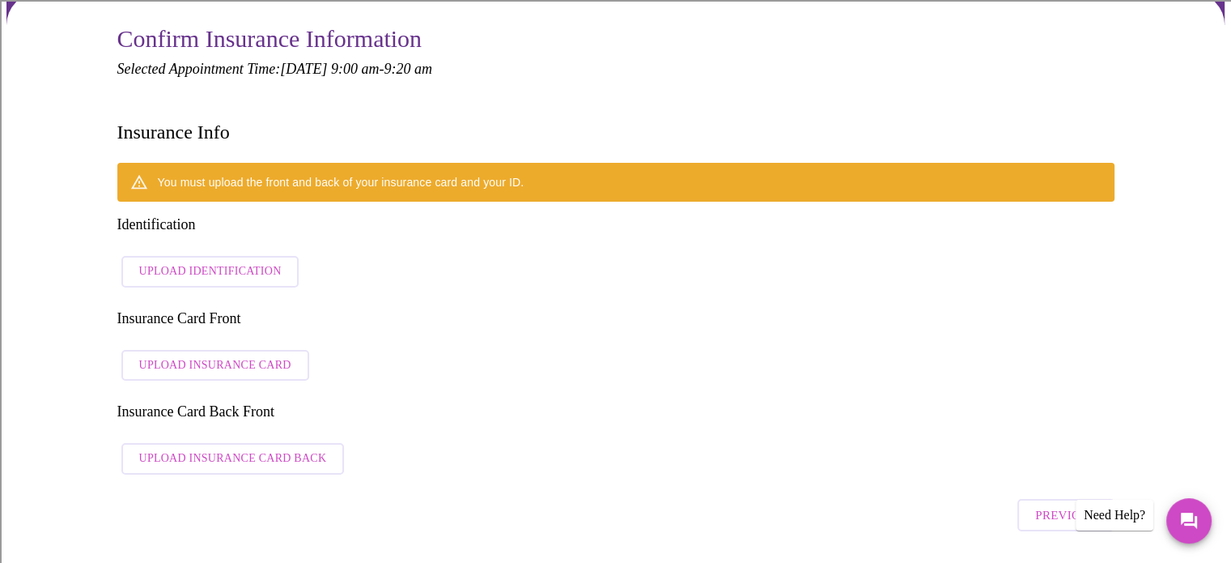
click at [822, 403] on h3 "Insurance Card Back Front" at bounding box center [615, 411] width 997 height 17
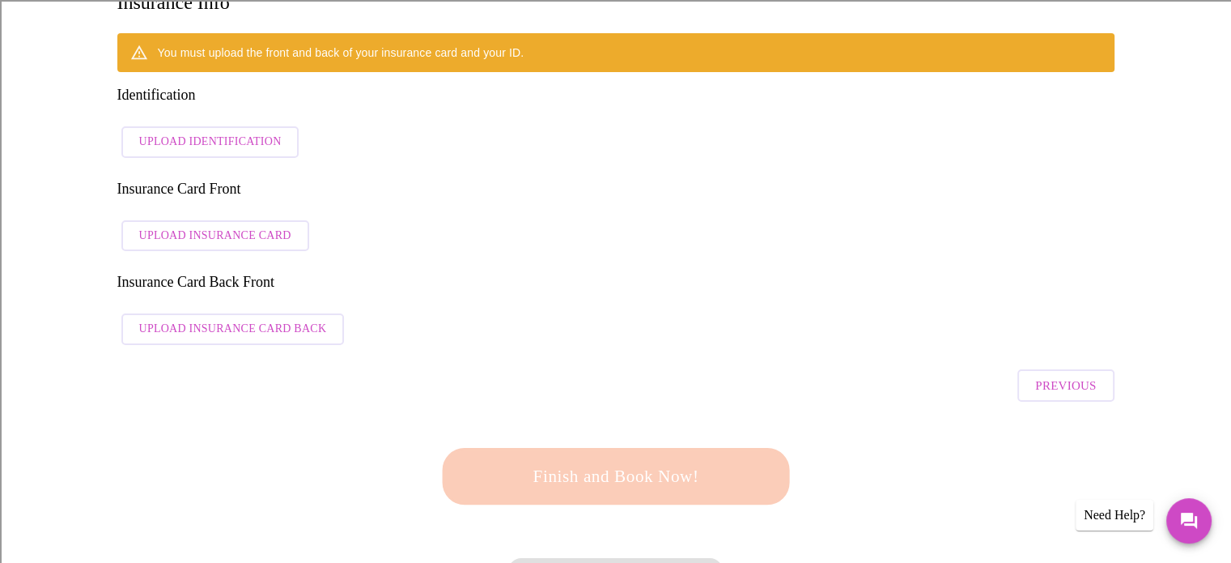
scroll to position [236, 0]
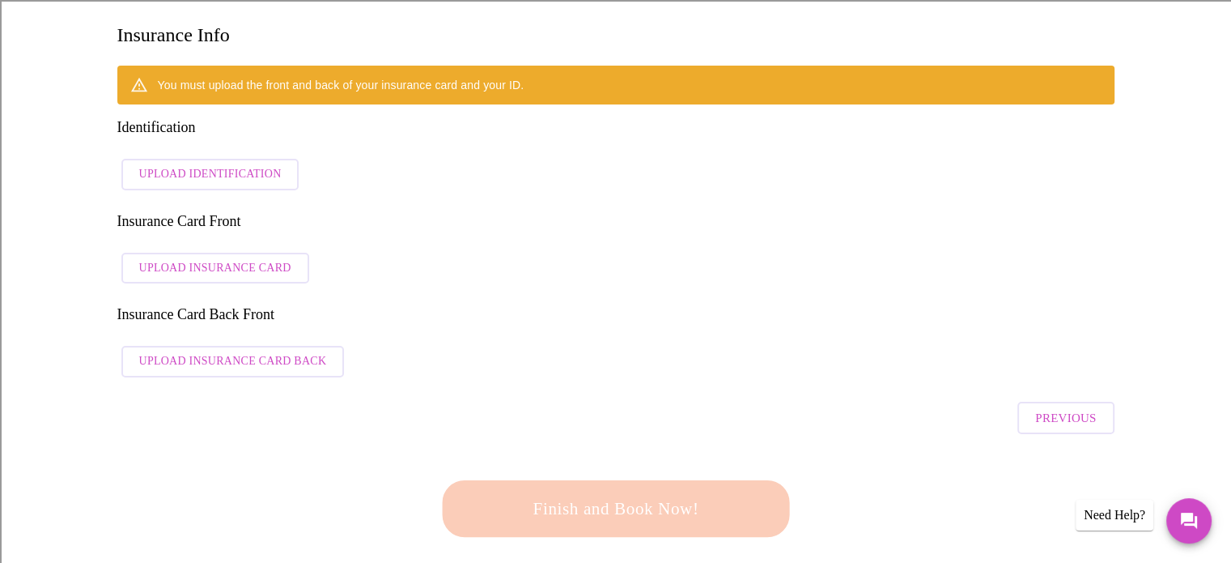
click at [621, 456] on div "Finish and Book Now!" at bounding box center [616, 508] width 374 height 105
click at [420, 146] on div "You must upload the front and back of your insurance card and your ID. Identifi…" at bounding box center [615, 226] width 997 height 320
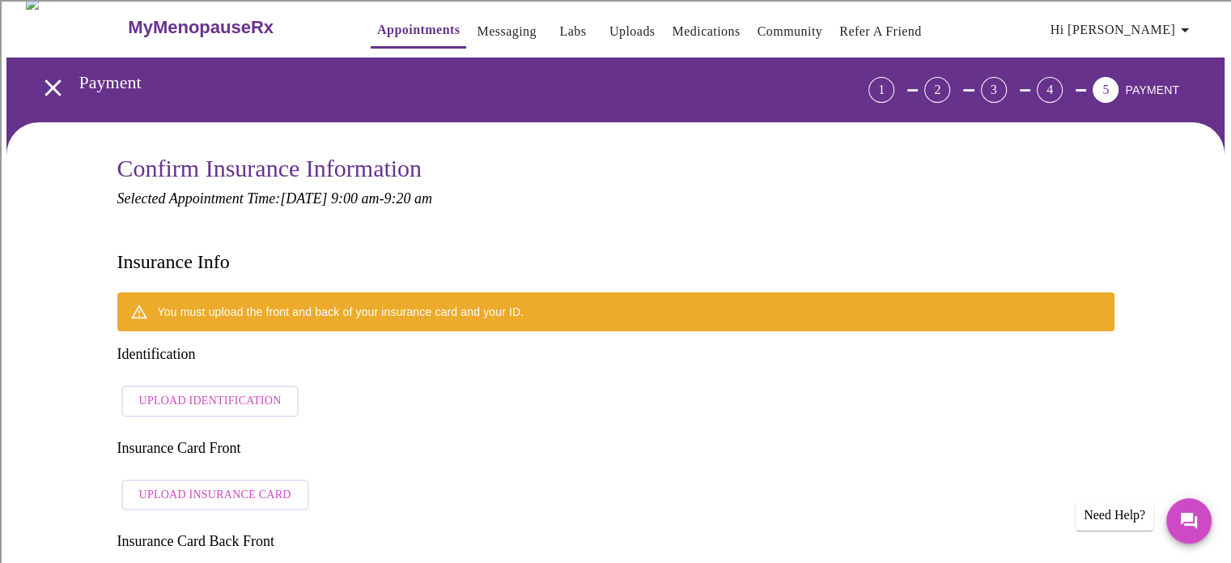
scroll to position [0, 0]
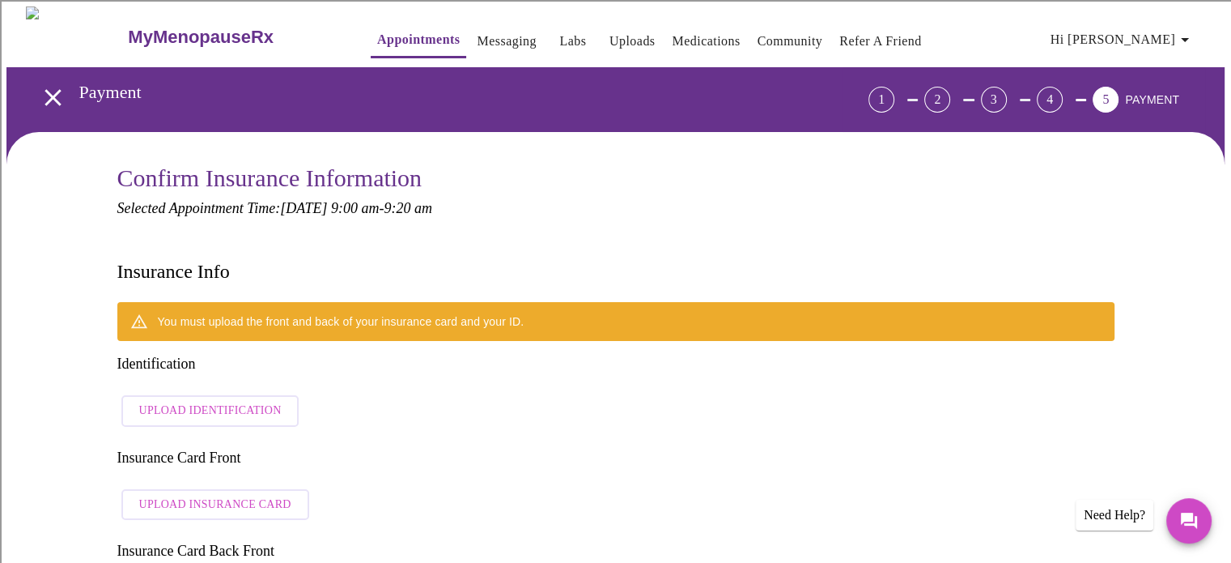
click at [675, 200] on p "Selected Appointment Time: [DATE] 9:00 am - 9:20 am" at bounding box center [615, 208] width 997 height 17
